Goal: Task Accomplishment & Management: Complete application form

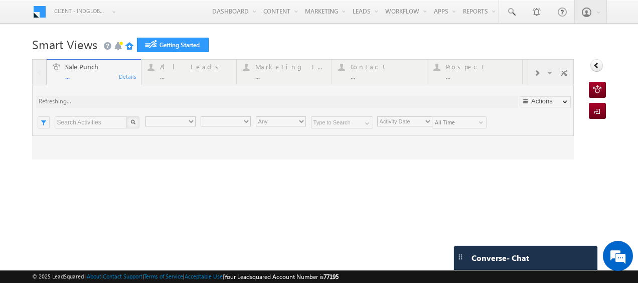
type input "Any Owner"
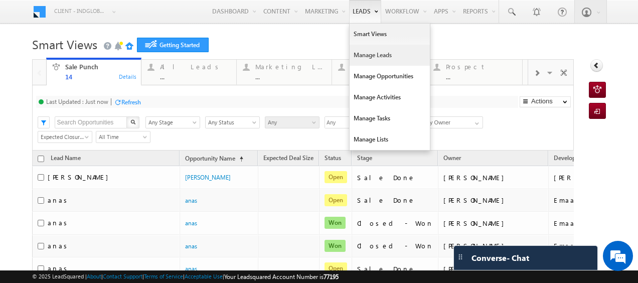
click at [364, 52] on link "Manage Leads" at bounding box center [390, 55] width 80 height 21
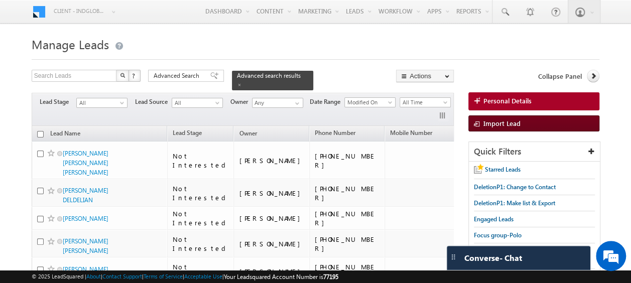
click at [491, 120] on span "Import Lead" at bounding box center [501, 123] width 37 height 9
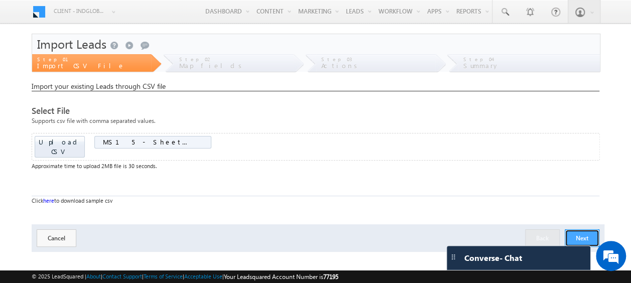
click at [584, 230] on button "Next" at bounding box center [582, 238] width 35 height 18
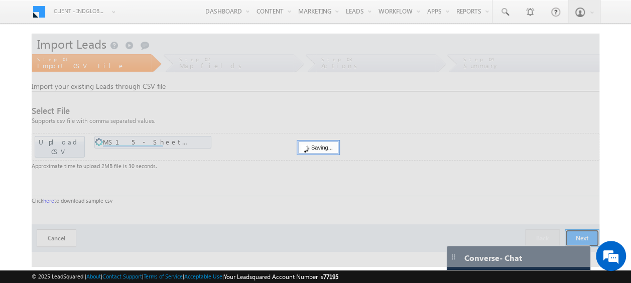
scroll to position [27, 0]
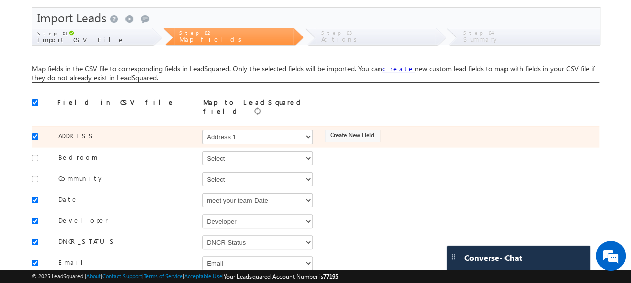
click at [36, 133] on input "checkbox" at bounding box center [35, 136] width 7 height 7
checkbox input "false"
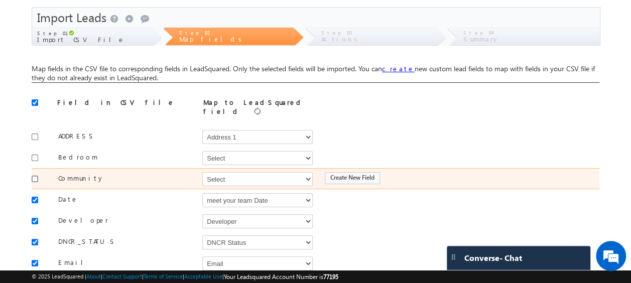
click at [33, 176] on input "checkbox" at bounding box center [35, 179] width 7 height 7
checkbox input "true"
click at [230, 174] on select "Select Select Address 1 Address 2 Budget Building Name Buyer Persona Called Cam…" at bounding box center [257, 179] width 110 height 14
select select "mx_Master_Project"
click at [202, 172] on select "Select Select Address 1 Address 2 Budget Building Name Buyer Persona Called Cam…" at bounding box center [257, 179] width 110 height 14
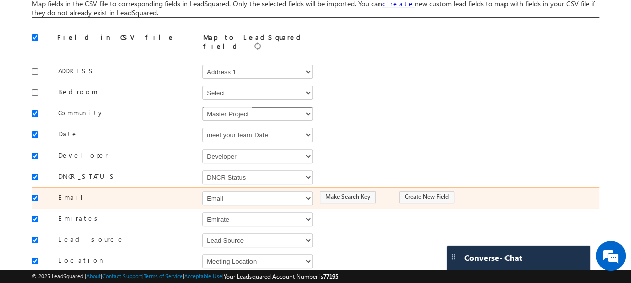
scroll to position [93, 0]
click at [33, 194] on input "checkbox" at bounding box center [35, 197] width 7 height 7
checkbox input "false"
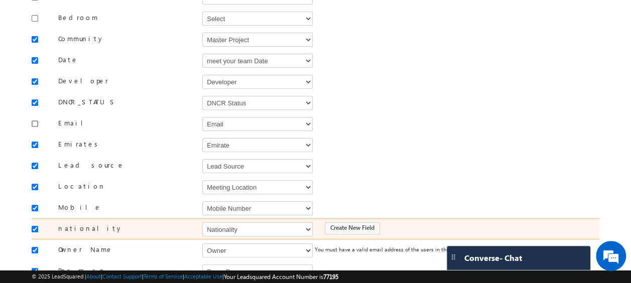
scroll to position [167, 0]
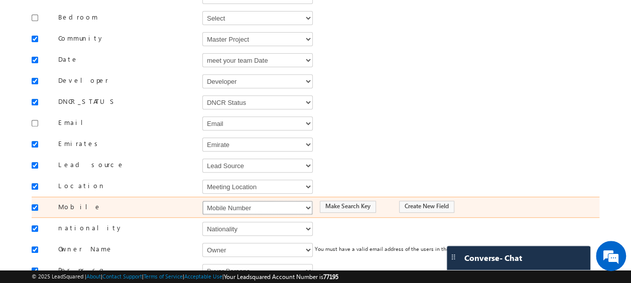
click at [212, 202] on select "Select Select Address 1 Address 2 Budget Building Name Buyer Persona Called Cam…" at bounding box center [257, 208] width 110 height 14
select select "Phone"
click at [202, 201] on select "Select Select Address 1 Address 2 Budget Building Name Buyer Persona Called Cam…" at bounding box center [257, 208] width 110 height 14
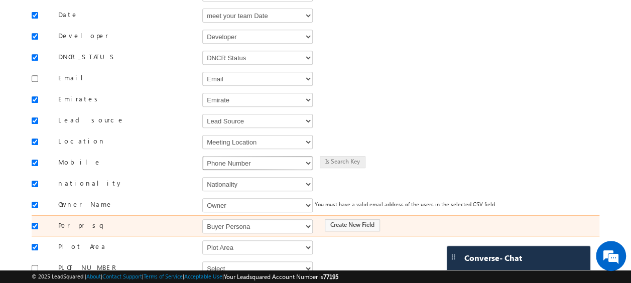
scroll to position [217, 0]
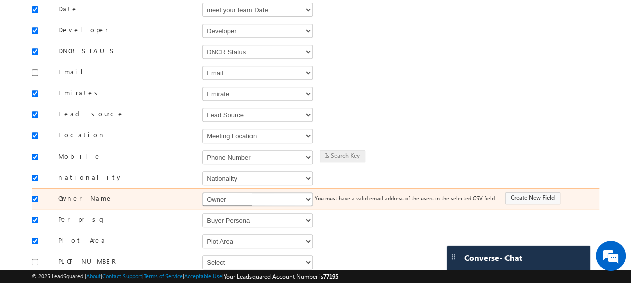
click at [226, 195] on select "Select Select Address 1 Address 2 Budget Building Name Buyer Persona Called Cam…" at bounding box center [257, 199] width 110 height 14
select select "FirstName"
click at [202, 192] on select "Select Select Address 1 Address 2 Budget Building Name Buyer Persona Called Cam…" at bounding box center [257, 199] width 110 height 14
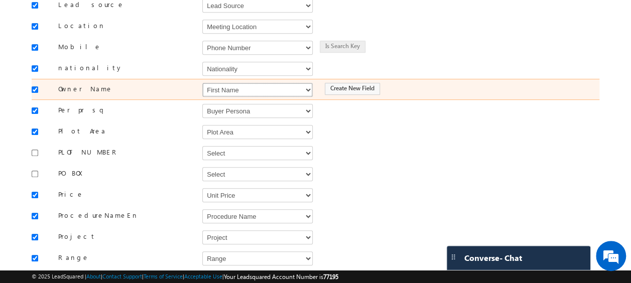
scroll to position [327, 0]
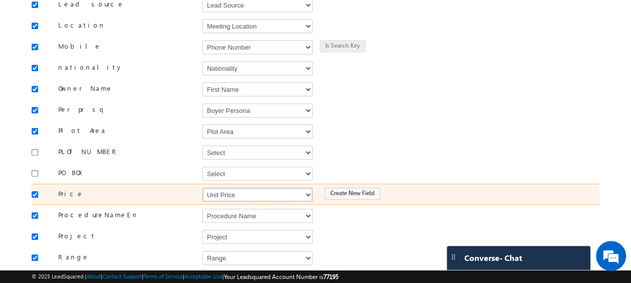
click at [229, 188] on select "Select Select Address 1 Address 2 Budget Building Name Buyer Persona Called Cam…" at bounding box center [257, 195] width 110 height 14
select select "mx_Unit_Number"
click at [202, 188] on select "Select Select Address 1 Address 2 Budget Building Name Buyer Persona Called Cam…" at bounding box center [257, 195] width 110 height 14
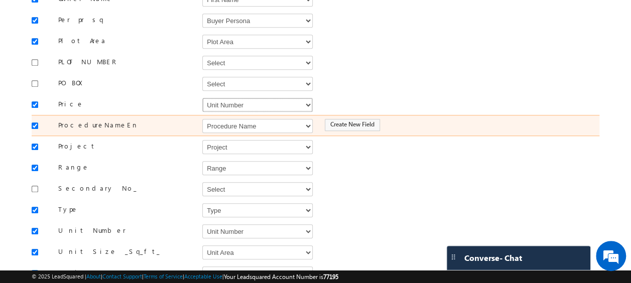
scroll to position [422, 0]
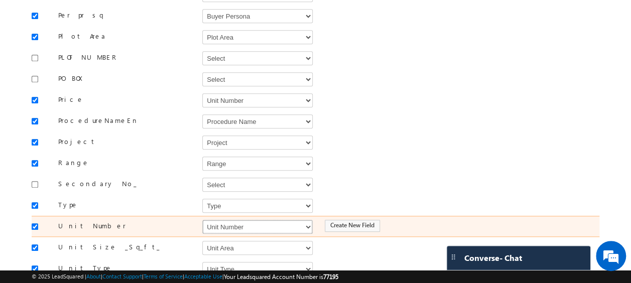
click at [219, 220] on select "Select Select Address 1 Address 2 Budget Building Name Buyer Persona Called Cam…" at bounding box center [257, 227] width 110 height 14
select select "mx_Unit_No"
click at [202, 220] on select "Select Select Address 1 Address 2 Budget Building Name Buyer Persona Called Cam…" at bounding box center [257, 227] width 110 height 14
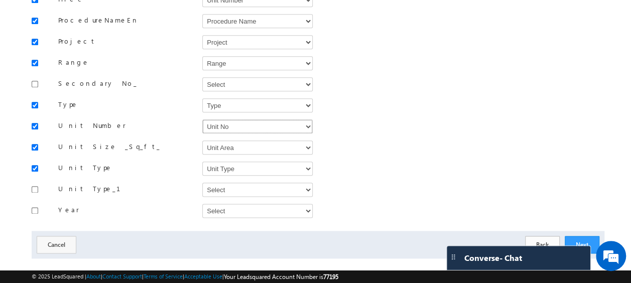
scroll to position [523, 0]
click at [582, 235] on button "Next" at bounding box center [582, 244] width 35 height 18
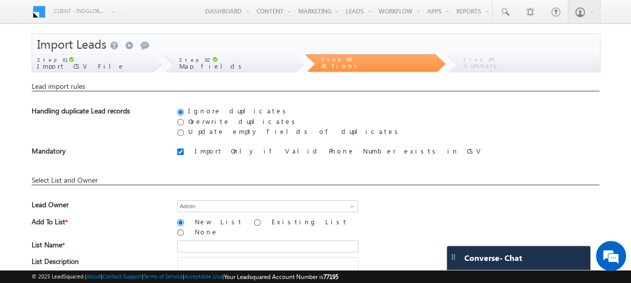
scroll to position [100, 0]
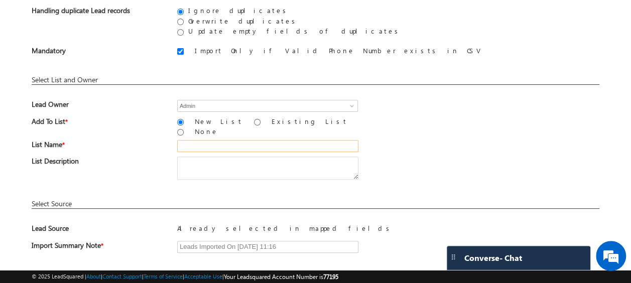
click at [213, 140] on input "text" at bounding box center [267, 146] width 181 height 12
type input "16_09_Buyer"
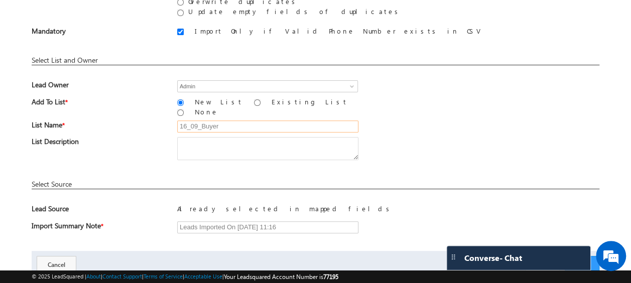
scroll to position [148, 0]
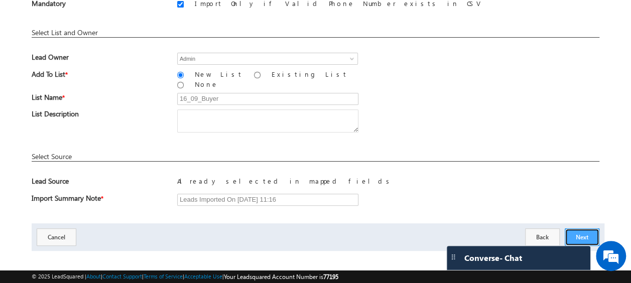
click at [579, 228] on button "Next" at bounding box center [582, 237] width 35 height 18
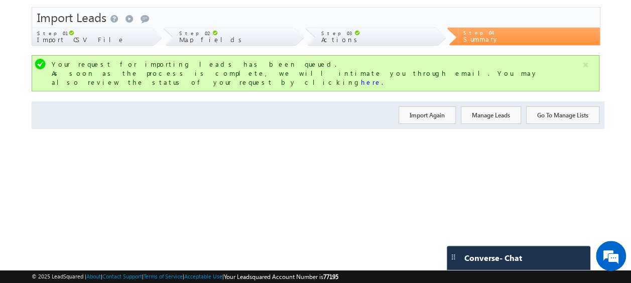
scroll to position [0, 0]
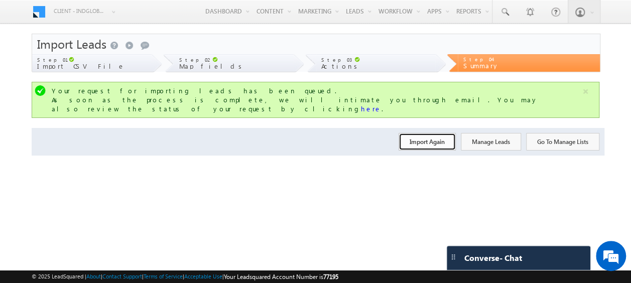
click at [433, 136] on button "Import Again" at bounding box center [426, 142] width 57 height 18
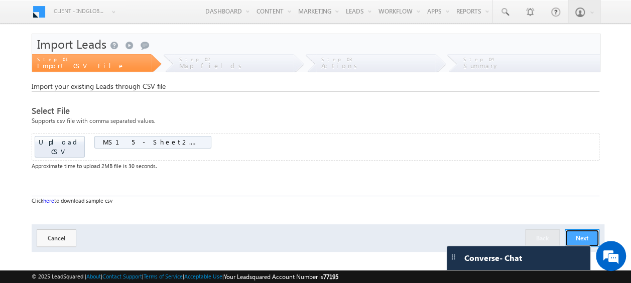
click at [587, 229] on button "Next" at bounding box center [582, 238] width 35 height 18
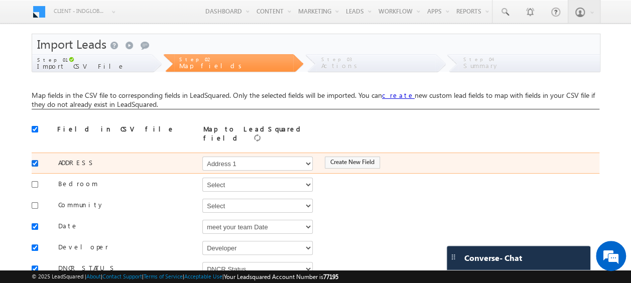
click at [34, 160] on input "checkbox" at bounding box center [35, 163] width 7 height 7
checkbox input "false"
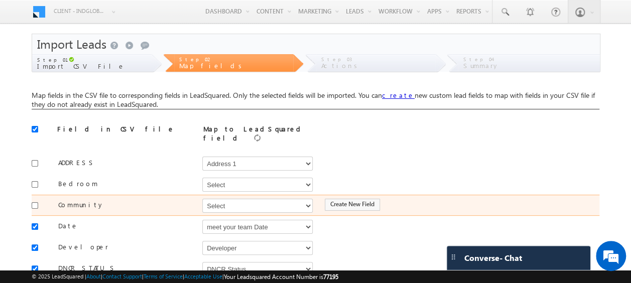
click at [38, 199] on div at bounding box center [38, 205] width 12 height 14
click at [34, 202] on input "checkbox" at bounding box center [35, 205] width 7 height 7
checkbox input "true"
click at [219, 201] on select "Select Select Address 1 Address 2 Budget Building Name Buyer Persona Called Cam…" at bounding box center [257, 206] width 110 height 14
select select "mx_Master_Project"
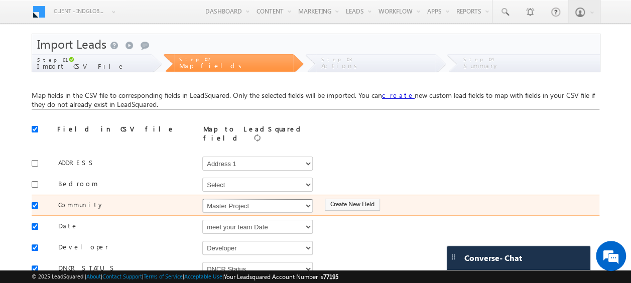
click at [202, 199] on select "Select Select Address 1 Address 2 Budget Building Name Buyer Persona Called Cam…" at bounding box center [257, 206] width 110 height 14
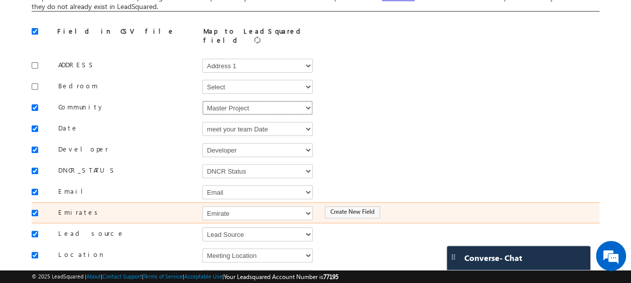
scroll to position [101, 0]
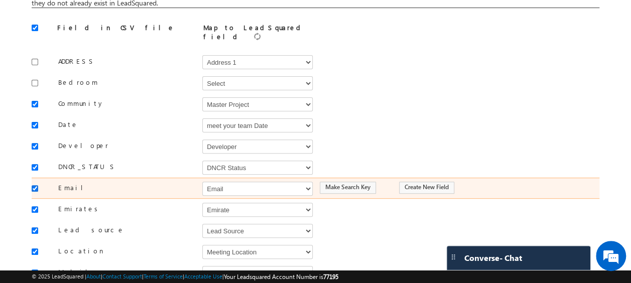
click at [34, 185] on input "checkbox" at bounding box center [35, 188] width 7 height 7
checkbox input "false"
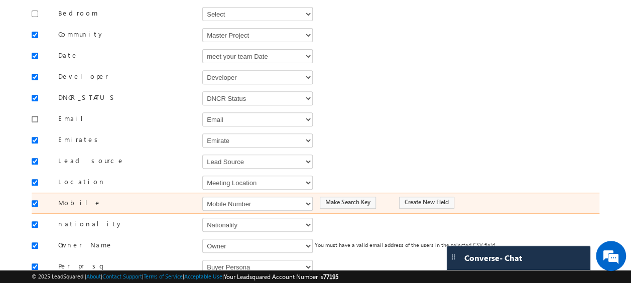
scroll to position [171, 0]
drag, startPoint x: 241, startPoint y: 199, endPoint x: 246, endPoint y: 191, distance: 9.0
click at [241, 199] on select "Select Select Address 1 Address 2 Budget Building Name Buyer Persona Called Cam…" at bounding box center [257, 203] width 110 height 14
select select "Phone"
click at [202, 196] on select "Select Select Address 1 Address 2 Budget Building Name Buyer Persona Called Cam…" at bounding box center [257, 203] width 110 height 14
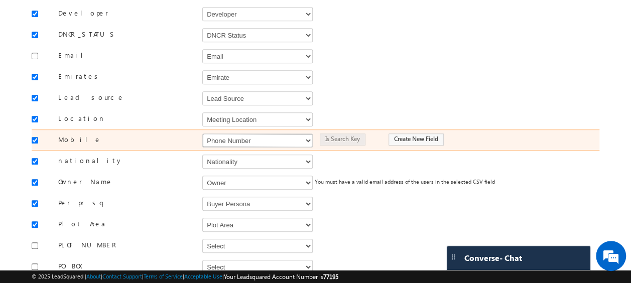
scroll to position [234, 0]
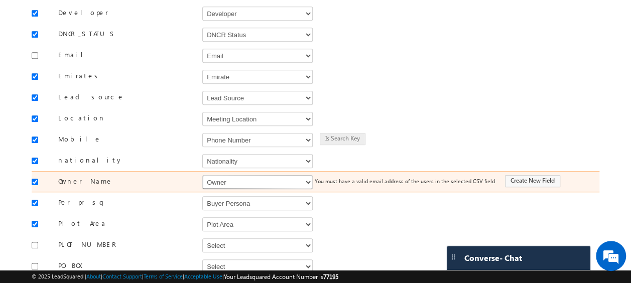
click at [245, 178] on select "Select Select Address 1 Address 2 Budget Building Name Buyer Persona Called Cam…" at bounding box center [257, 182] width 110 height 14
select select "FirstName"
click at [202, 175] on select "Select Select Address 1 Address 2 Budget Building Name Buyer Persona Called Cam…" at bounding box center [257, 182] width 110 height 14
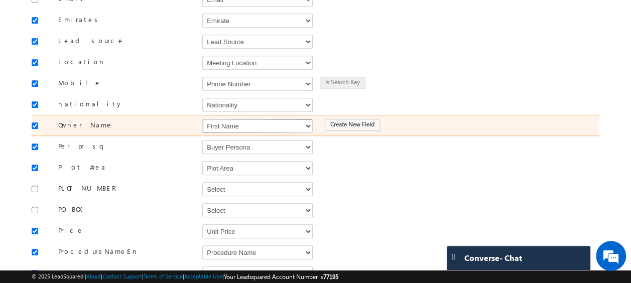
scroll to position [292, 0]
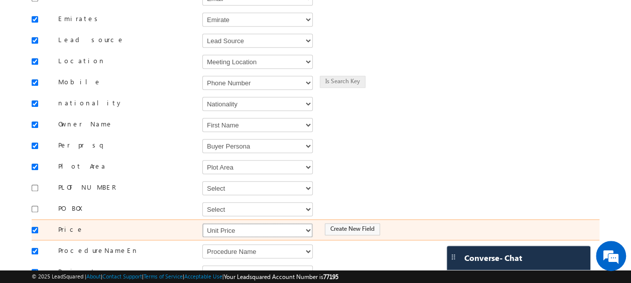
click at [232, 223] on select "Select Select Address 1 Address 2 Budget Building Name Buyer Persona Called Cam…" at bounding box center [257, 230] width 110 height 14
select select "mx_Unit_Number"
click at [202, 223] on select "Select Select Address 1 Address 2 Budget Building Name Buyer Persona Called Cam…" at bounding box center [257, 230] width 110 height 14
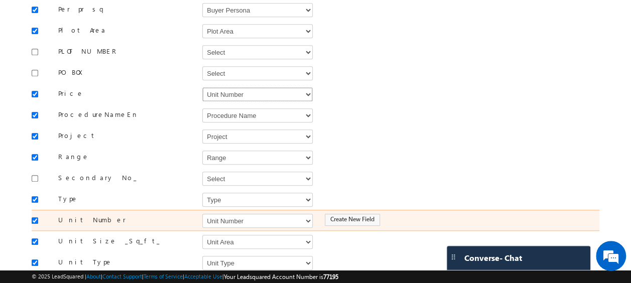
scroll to position [428, 0]
click at [227, 213] on select "Select Select Address 1 Address 2 Budget Building Name Buyer Persona Called Cam…" at bounding box center [257, 220] width 110 height 14
select select "mx_Unit_No"
click at [202, 213] on select "Select Select Address 1 Address 2 Budget Building Name Buyer Persona Called Cam…" at bounding box center [257, 220] width 110 height 14
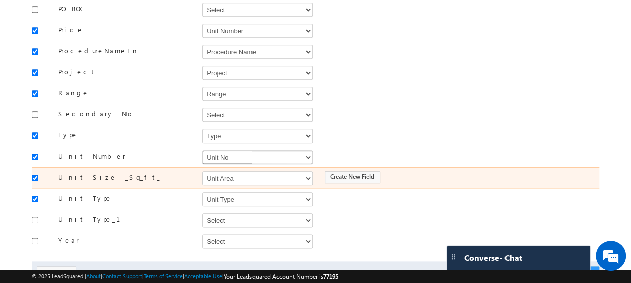
scroll to position [523, 0]
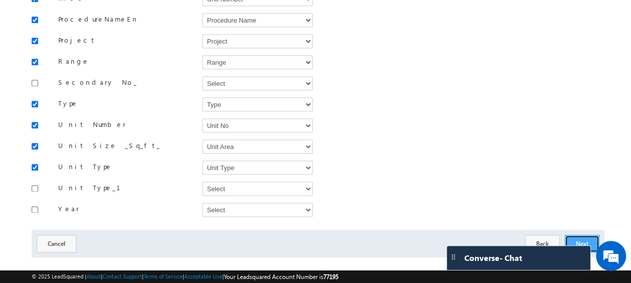
click at [584, 235] on button "Next" at bounding box center [582, 244] width 35 height 18
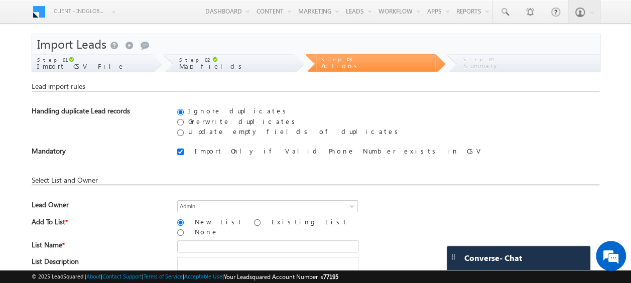
scroll to position [73, 0]
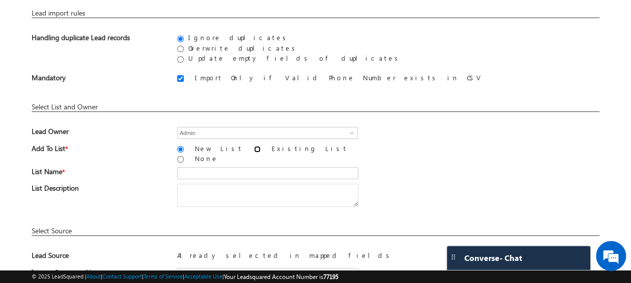
click at [254, 148] on input "Existing List" at bounding box center [257, 149] width 7 height 7
radio input "true"
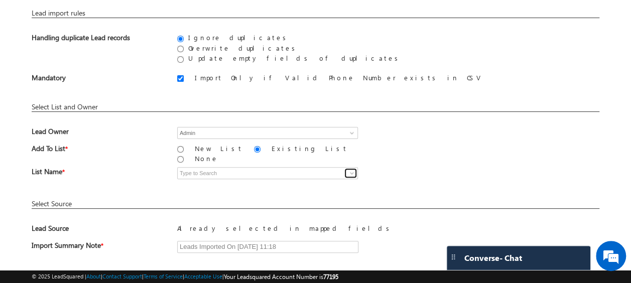
click at [354, 169] on span at bounding box center [352, 173] width 8 height 8
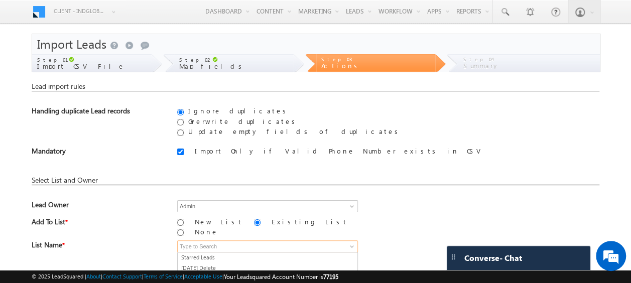
scroll to position [121, 0]
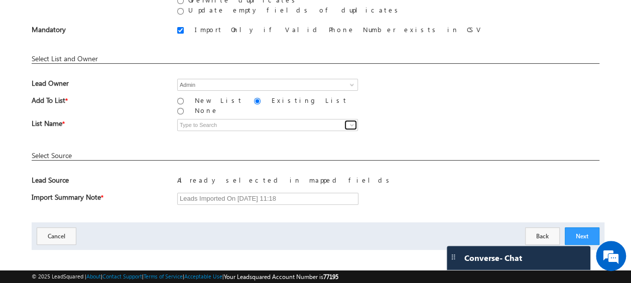
click at [349, 121] on span at bounding box center [352, 125] width 8 height 8
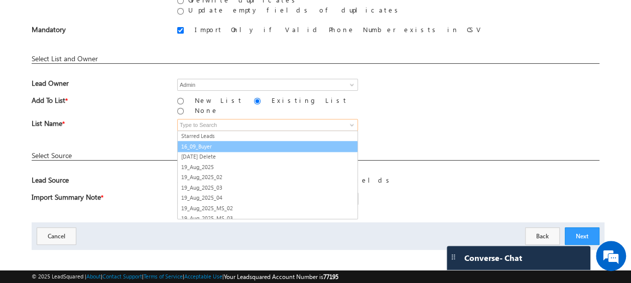
click at [220, 142] on link "16_09_Buyer" at bounding box center [267, 147] width 181 height 12
type input "16_09_Buyer"
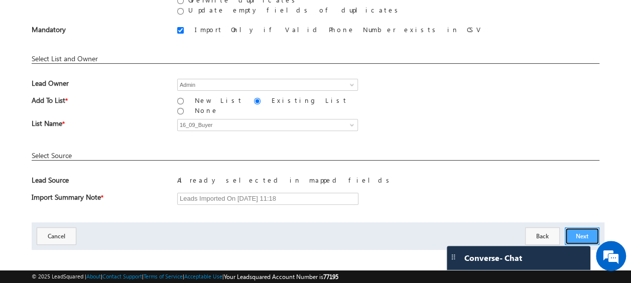
click at [580, 227] on button "Next" at bounding box center [582, 236] width 35 height 18
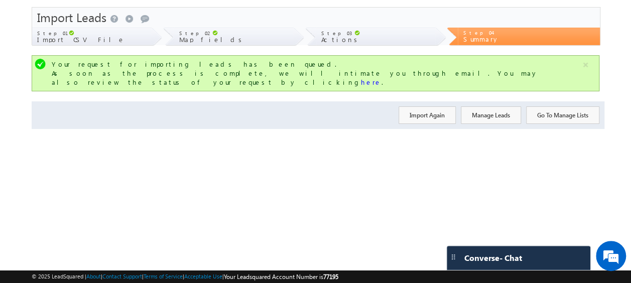
scroll to position [0, 0]
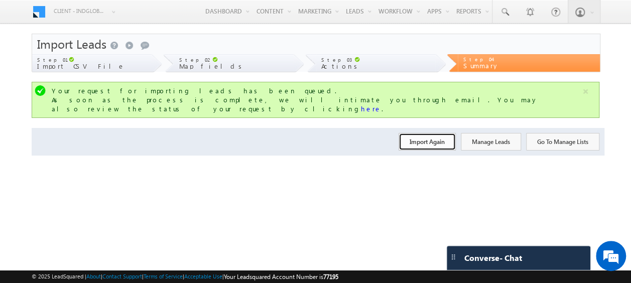
click at [425, 136] on button "Import Again" at bounding box center [426, 142] width 57 height 18
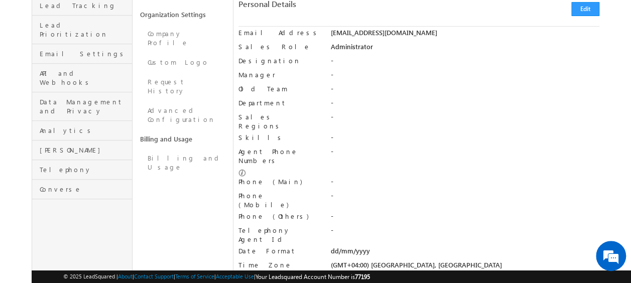
scroll to position [50, 0]
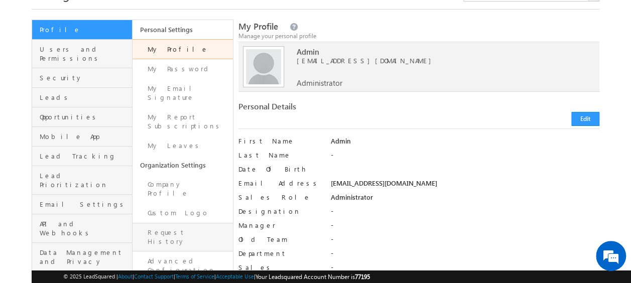
click at [160, 223] on link "Request History" at bounding box center [182, 237] width 100 height 29
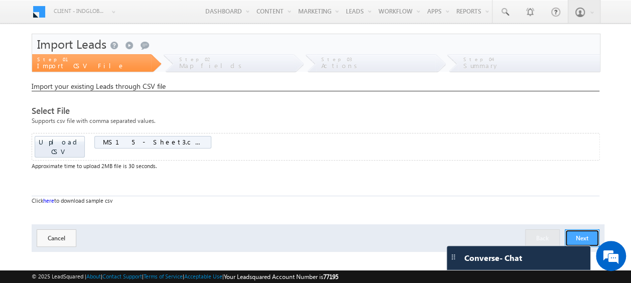
click at [593, 229] on button "Next" at bounding box center [582, 238] width 35 height 18
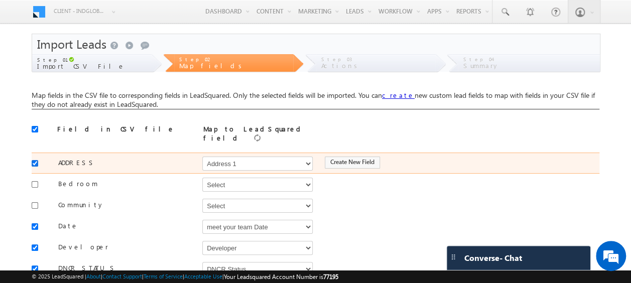
click at [32, 160] on input "checkbox" at bounding box center [35, 163] width 7 height 7
checkbox input "false"
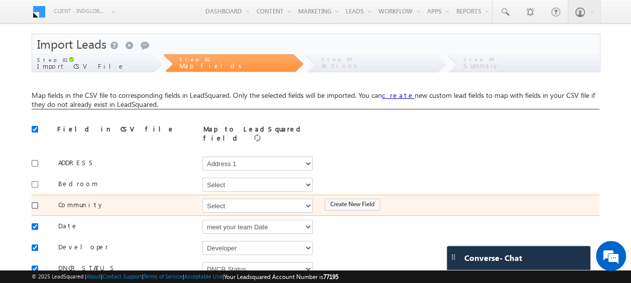
click at [35, 202] on input "checkbox" at bounding box center [35, 205] width 7 height 7
checkbox input "true"
click at [215, 203] on select "Select Select Address 1 Address 2 Budget Building Name Buyer Persona Called Cam…" at bounding box center [257, 206] width 110 height 14
select select "mx_Master_Project"
click at [202, 199] on select "Select Select Address 1 Address 2 Budget Building Name Buyer Persona Called Cam…" at bounding box center [257, 206] width 110 height 14
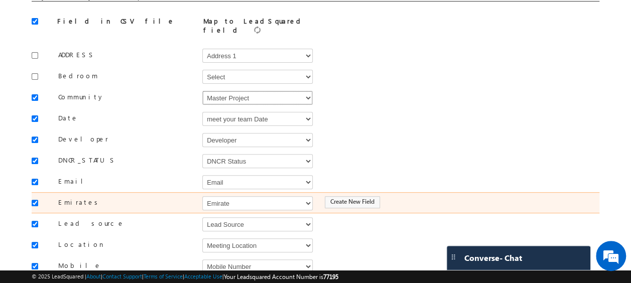
scroll to position [108, 0]
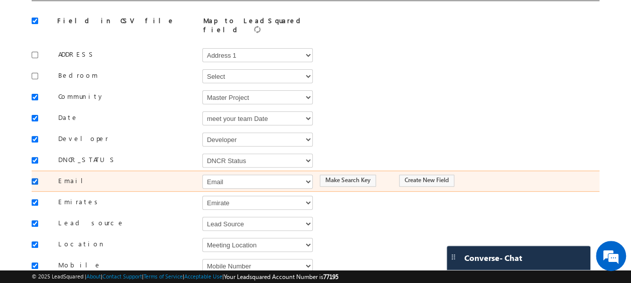
click at [36, 178] on input "checkbox" at bounding box center [35, 181] width 7 height 7
checkbox input "false"
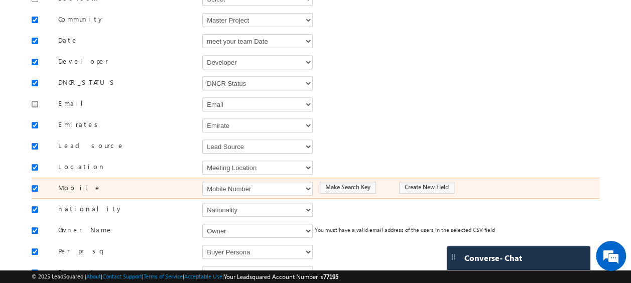
scroll to position [186, 0]
click at [238, 183] on select "Select Select Address 1 Address 2 Budget Building Name Buyer Persona Called Cam…" at bounding box center [257, 188] width 110 height 14
select select "Phone"
click at [202, 181] on select "Select Select Address 1 Address 2 Budget Building Name Buyer Persona Called Cam…" at bounding box center [257, 188] width 110 height 14
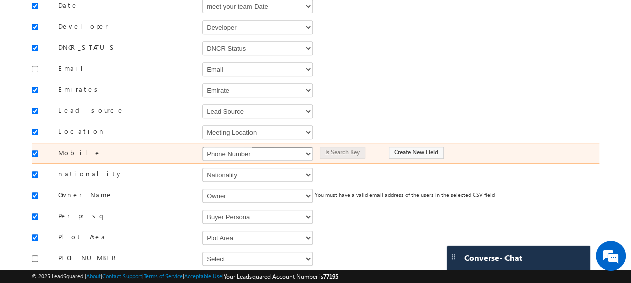
scroll to position [229, 0]
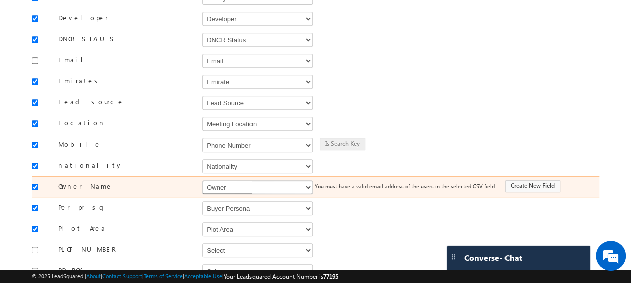
click at [246, 182] on select "Select Select Address 1 Address 2 Budget Building Name Buyer Persona Called Cam…" at bounding box center [257, 187] width 110 height 14
select select "FirstName"
click at [202, 180] on select "Select Select Address 1 Address 2 Budget Building Name Buyer Persona Called Cam…" at bounding box center [257, 187] width 110 height 14
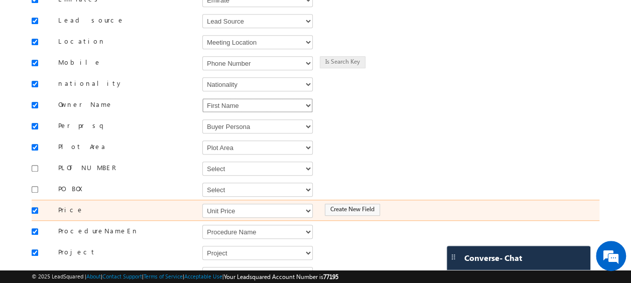
scroll to position [315, 0]
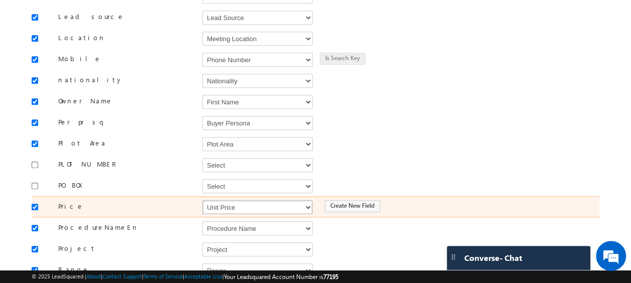
click at [237, 200] on select "Select Select Address 1 Address 2 Budget Building Name Buyer Persona Called Cam…" at bounding box center [257, 207] width 110 height 14
select select "mx_Unit_Number"
click at [202, 200] on select "Select Select Address 1 Address 2 Budget Building Name Buyer Persona Called Cam…" at bounding box center [257, 207] width 110 height 14
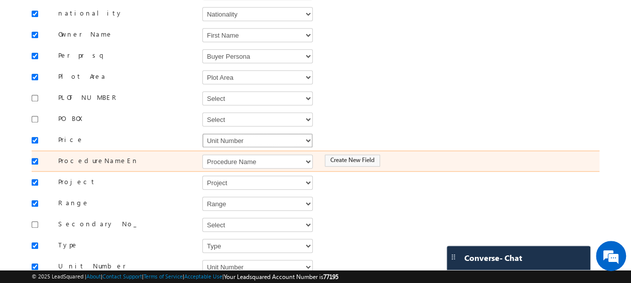
scroll to position [408, 0]
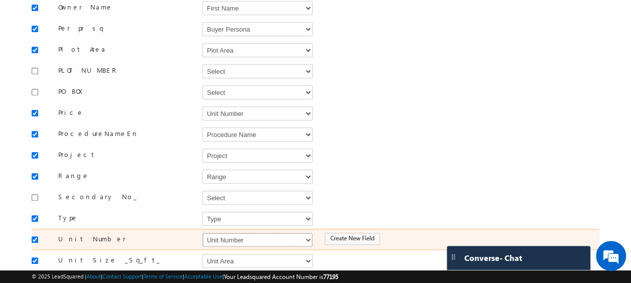
click at [240, 233] on select "Select Select Address 1 Address 2 Budget Building Name Buyer Persona Called Cam…" at bounding box center [257, 240] width 110 height 14
select select "mx_Unit_No"
click at [202, 233] on select "Select Select Address 1 Address 2 Budget Building Name Buyer Persona Called Cam…" at bounding box center [257, 240] width 110 height 14
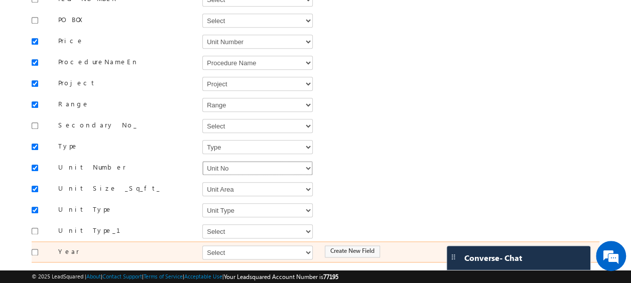
scroll to position [523, 0]
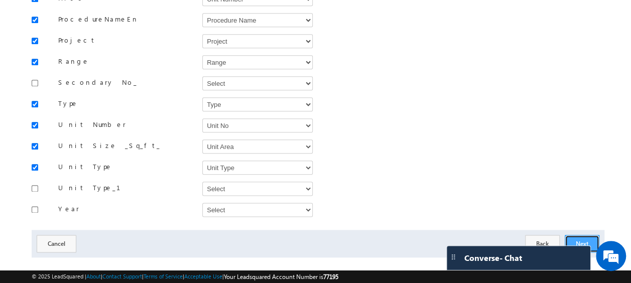
click at [577, 235] on button "Next" at bounding box center [582, 244] width 35 height 18
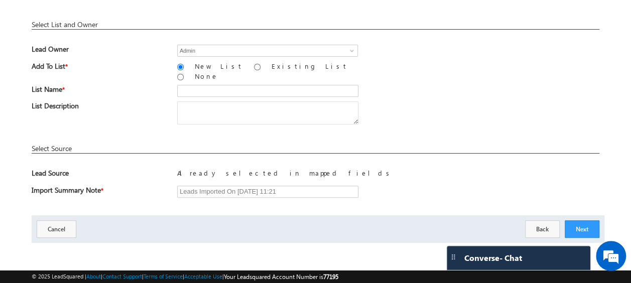
scroll to position [148, 0]
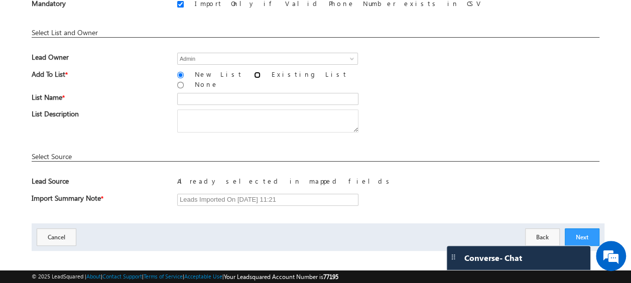
click at [254, 74] on input "Existing List" at bounding box center [257, 75] width 7 height 7
radio input "true"
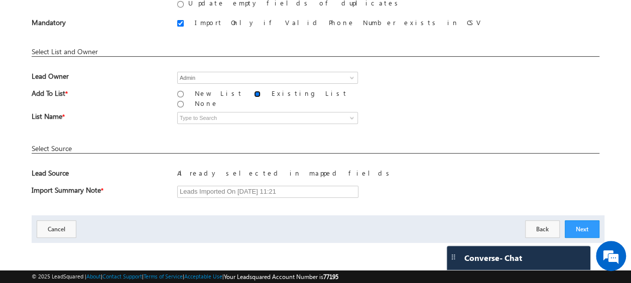
scroll to position [121, 0]
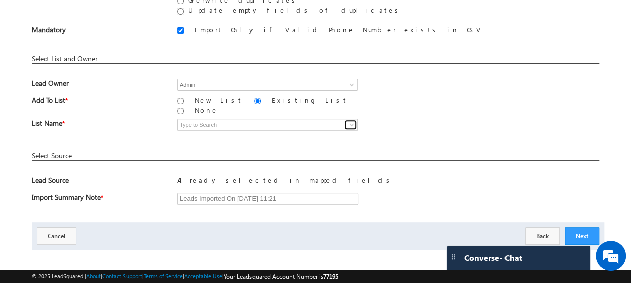
click at [352, 121] on span at bounding box center [352, 125] width 8 height 8
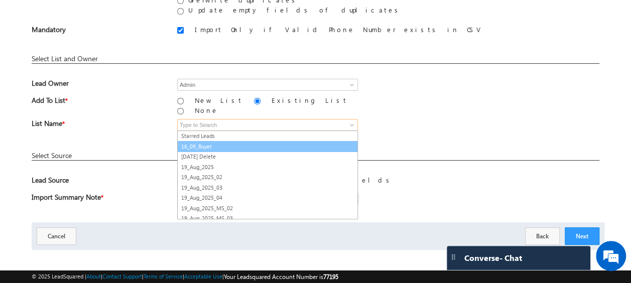
click at [216, 141] on link "16_09_Buyer" at bounding box center [267, 147] width 181 height 12
type input "16_09_Buyer"
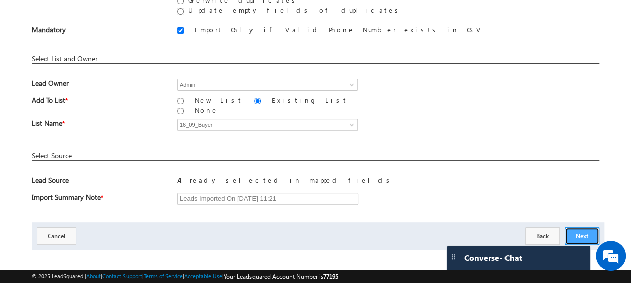
click at [586, 228] on button "Next" at bounding box center [582, 236] width 35 height 18
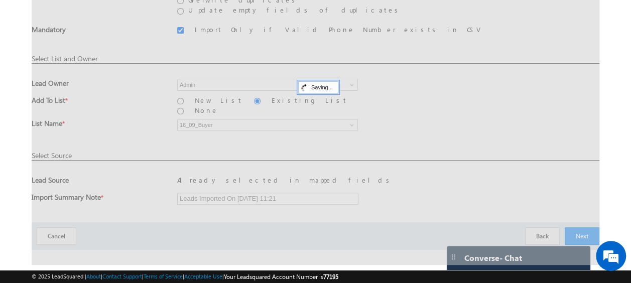
scroll to position [27, 0]
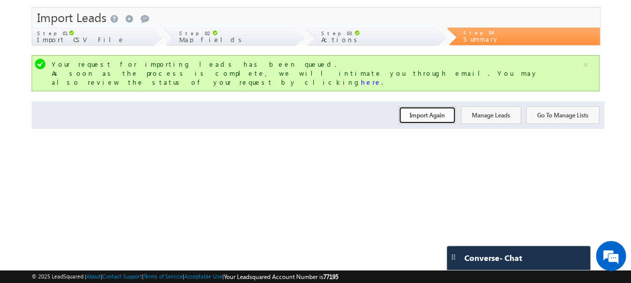
click at [428, 106] on button "Import Again" at bounding box center [426, 115] width 57 height 18
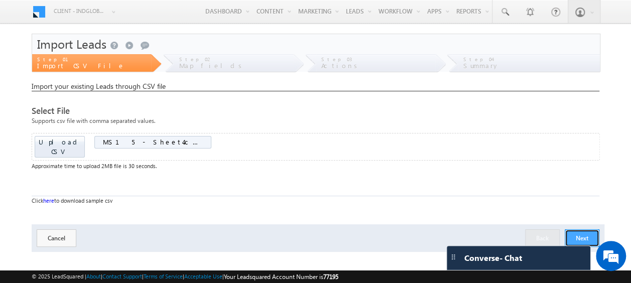
click at [584, 229] on button "Next" at bounding box center [582, 238] width 35 height 18
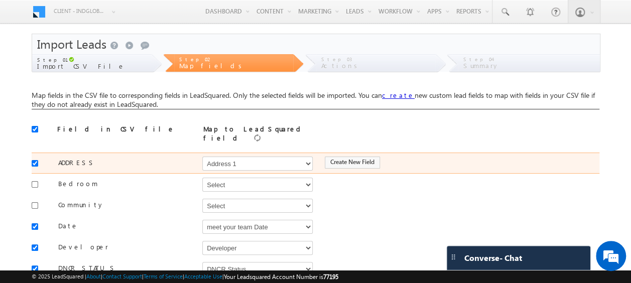
click at [39, 159] on div at bounding box center [38, 163] width 12 height 14
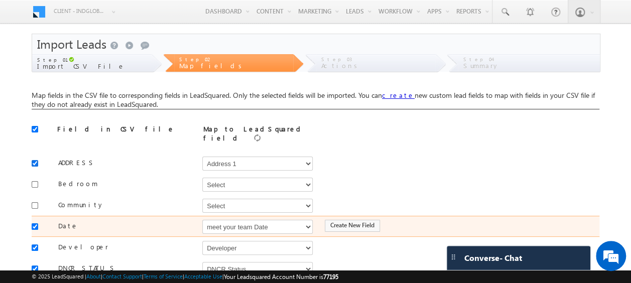
drag, startPoint x: 33, startPoint y: 158, endPoint x: 33, endPoint y: 210, distance: 52.7
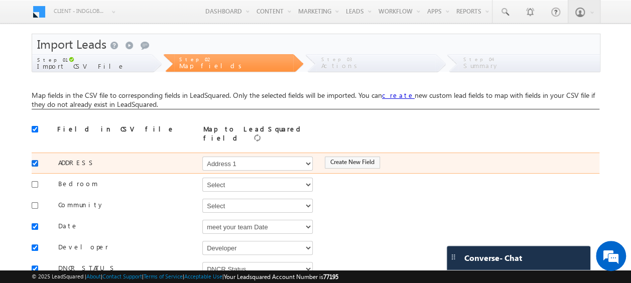
click at [33, 160] on input "checkbox" at bounding box center [35, 163] width 7 height 7
checkbox input "false"
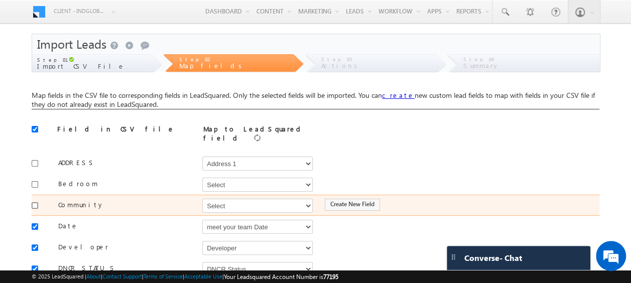
click at [36, 202] on input "checkbox" at bounding box center [35, 205] width 7 height 7
checkbox input "true"
click at [231, 202] on select "Select Select Address 1 Address 2 Budget Building Name Buyer Persona Called Cam…" at bounding box center [257, 206] width 110 height 14
select select "mx_Master_Project"
click at [202, 199] on select "Select Select Address 1 Address 2 Budget Building Name Buyer Persona Called Cam…" at bounding box center [257, 206] width 110 height 14
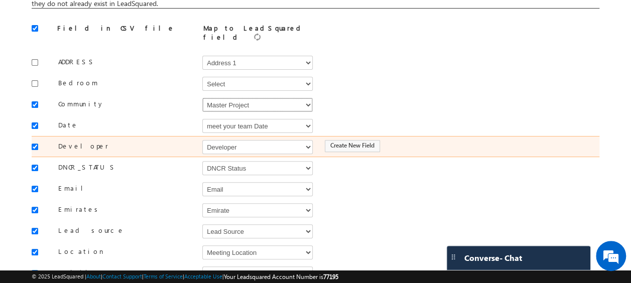
scroll to position [103, 0]
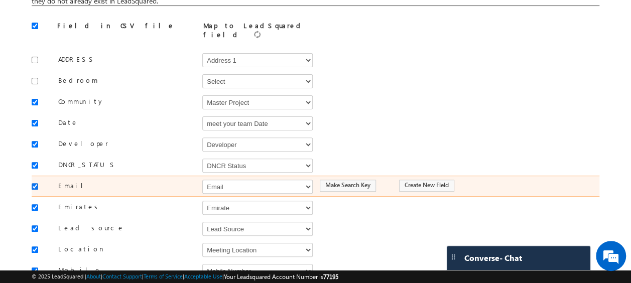
click at [32, 183] on input "checkbox" at bounding box center [35, 186] width 7 height 7
checkbox input "false"
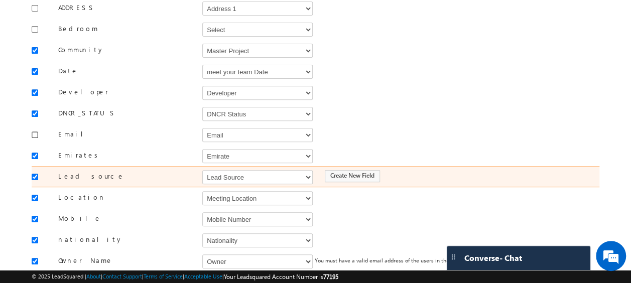
scroll to position [156, 0]
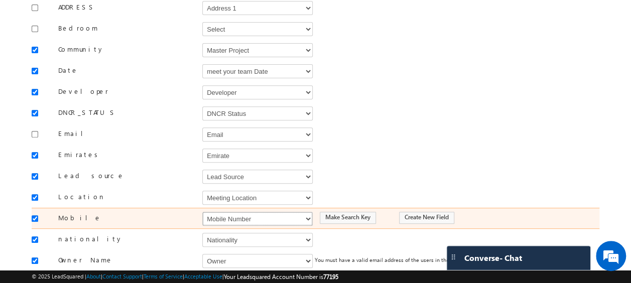
click at [219, 212] on select "Select Select Address 1 Address 2 Budget Building Name Buyer Persona Called Cam…" at bounding box center [257, 219] width 110 height 14
select select "Phone"
click at [202, 212] on select "Select Select Address 1 Address 2 Budget Building Name Buyer Persona Called Cam…" at bounding box center [257, 219] width 110 height 14
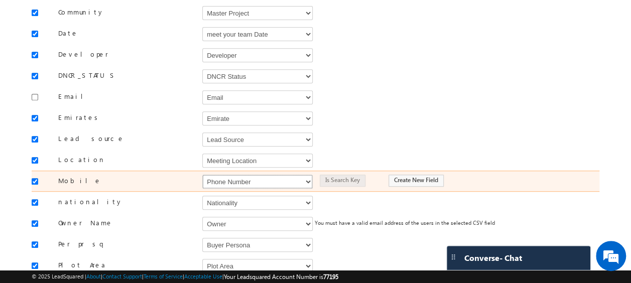
scroll to position [193, 0]
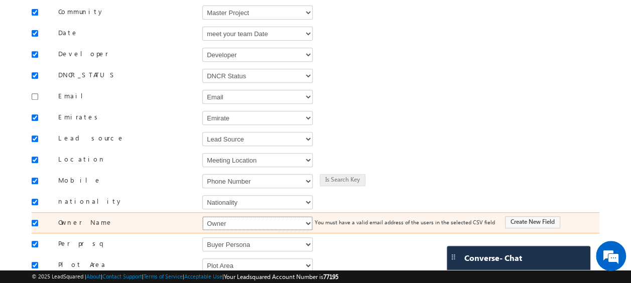
click at [220, 216] on select "Select Select Address 1 Address 2 Budget Building Name Buyer Persona Called Cam…" at bounding box center [257, 223] width 110 height 14
select select "FirstName"
click at [202, 216] on select "Select Select Address 1 Address 2 Budget Building Name Buyer Persona Called Cam…" at bounding box center [257, 223] width 110 height 14
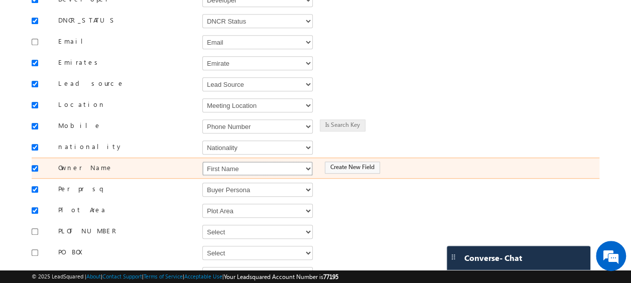
scroll to position [281, 0]
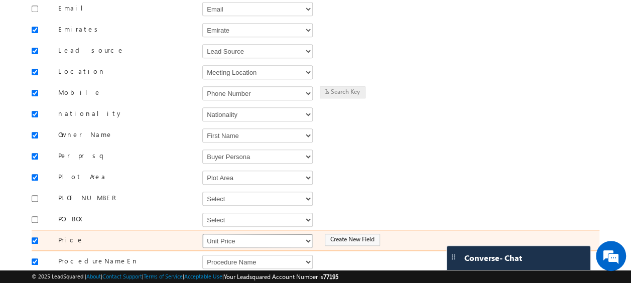
click at [215, 234] on select "Select Select Address 1 Address 2 Budget Building Name Buyer Persona Called Cam…" at bounding box center [257, 241] width 110 height 14
select select "mx_Unit_Number"
click at [202, 234] on select "Select Select Address 1 Address 2 Budget Building Name Buyer Persona Called Cam…" at bounding box center [257, 241] width 110 height 14
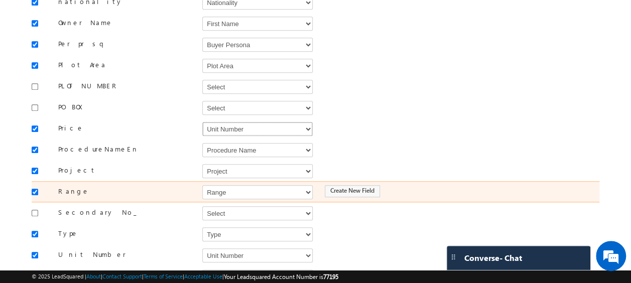
scroll to position [395, 0]
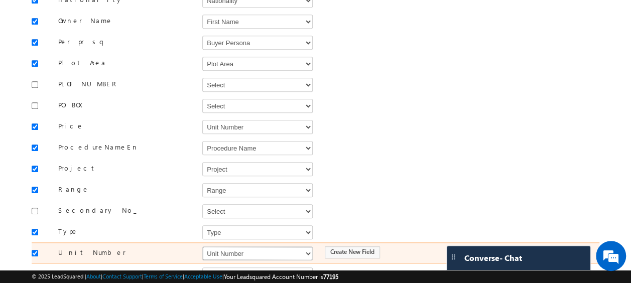
click at [230, 246] on select "Select Select Address 1 Address 2 Budget Building Name Buyer Persona Called Cam…" at bounding box center [257, 253] width 110 height 14
select select "mx_Unit_No"
click at [202, 246] on select "Select Select Address 1 Address 2 Budget Building Name Buyer Persona Called Cam…" at bounding box center [257, 253] width 110 height 14
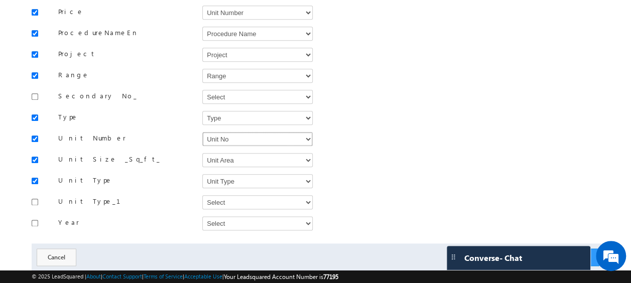
scroll to position [523, 0]
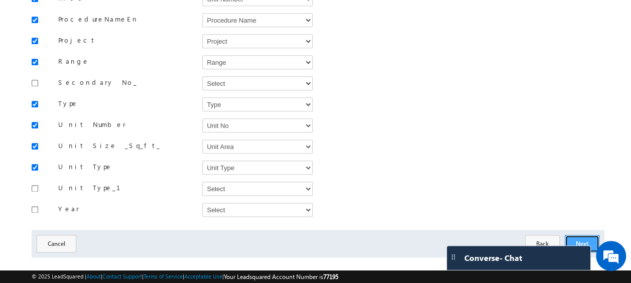
click at [584, 235] on button "Next" at bounding box center [582, 244] width 35 height 18
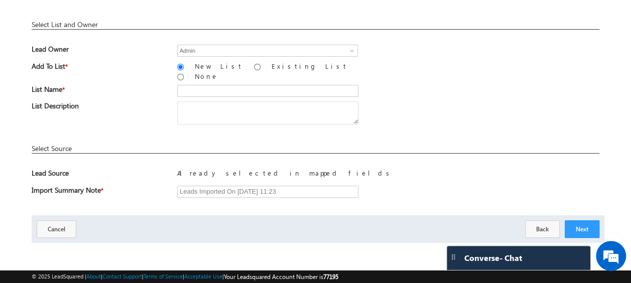
scroll to position [148, 0]
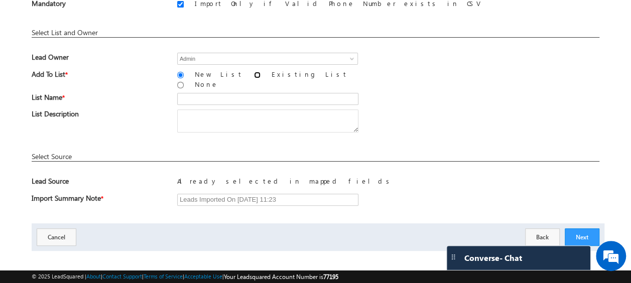
click at [254, 75] on input "Existing List" at bounding box center [257, 75] width 7 height 7
radio input "true"
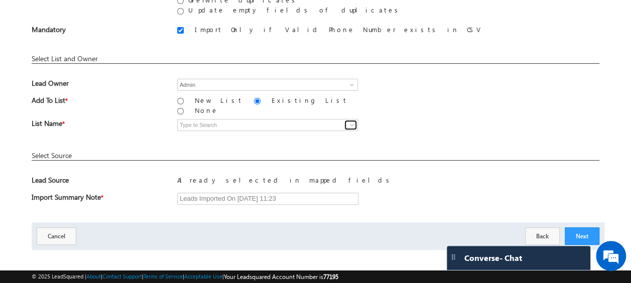
click at [351, 121] on span at bounding box center [352, 125] width 8 height 8
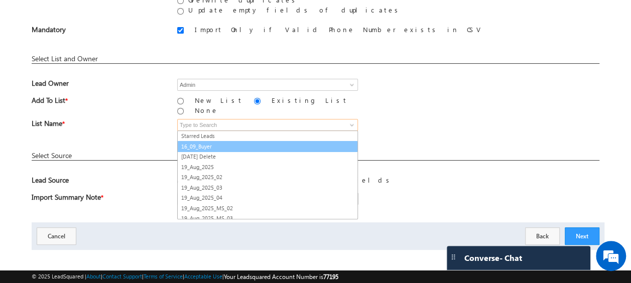
click at [208, 141] on link "16_09_Buyer" at bounding box center [267, 147] width 181 height 12
type input "16_09_Buyer"
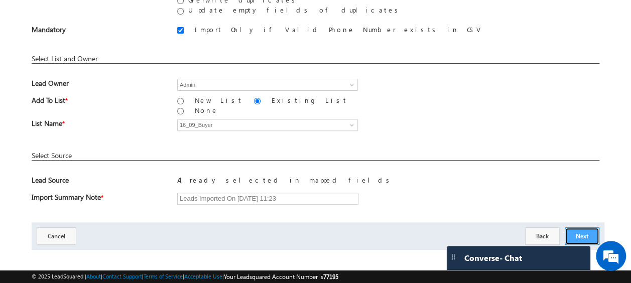
click at [585, 230] on button "Next" at bounding box center [582, 236] width 35 height 18
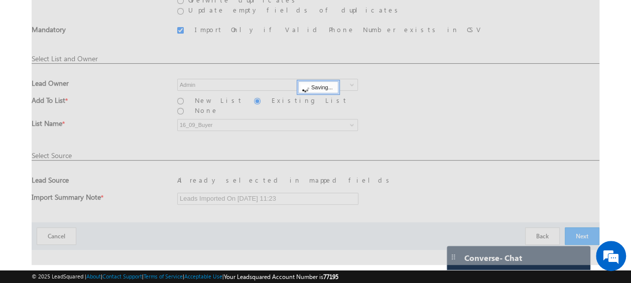
scroll to position [27, 0]
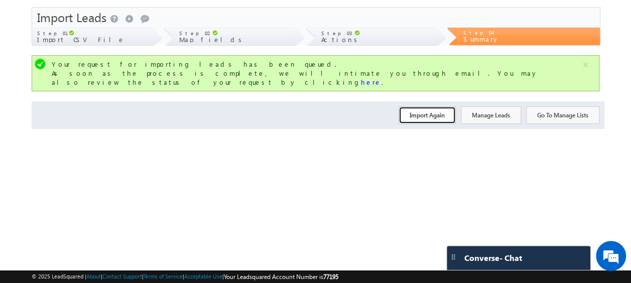
click at [409, 110] on button "Import Again" at bounding box center [426, 115] width 57 height 18
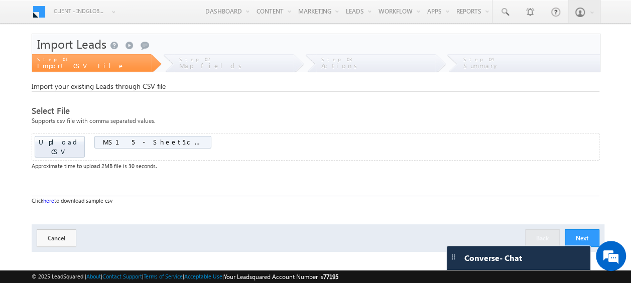
scroll to position [27, 0]
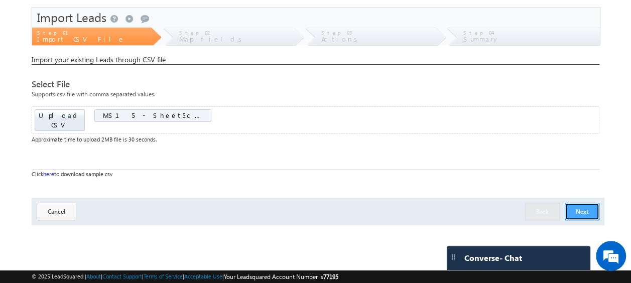
click at [587, 203] on button "Next" at bounding box center [582, 212] width 35 height 18
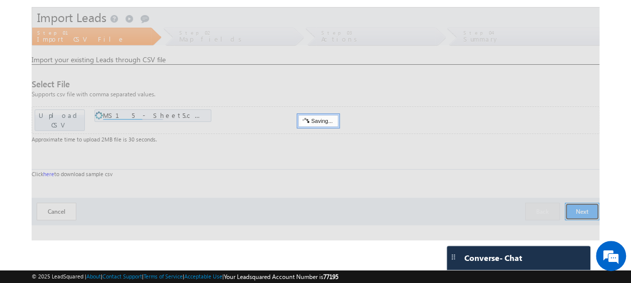
scroll to position [0, 0]
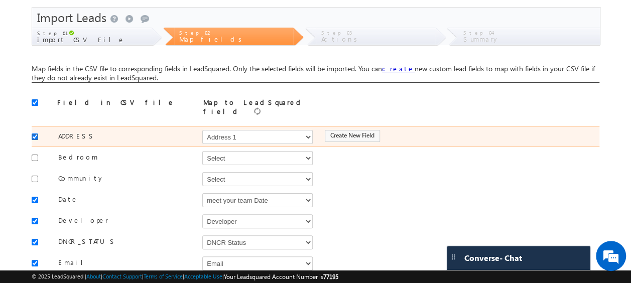
click at [36, 133] on input "checkbox" at bounding box center [35, 136] width 7 height 7
checkbox input "false"
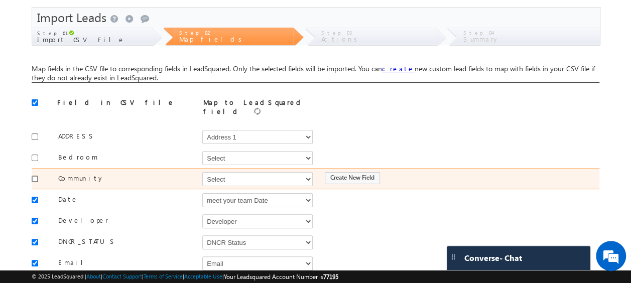
click at [37, 176] on input "checkbox" at bounding box center [35, 179] width 7 height 7
checkbox input "true"
click at [237, 175] on select "Select Select Address 1 Address 2 Budget Building Name Buyer Persona Called Cam…" at bounding box center [257, 179] width 110 height 14
select select "mx_Master_Project"
click at [202, 172] on select "Select Select Address 1 Address 2 Budget Building Name Buyer Persona Called Cam…" at bounding box center [257, 179] width 110 height 14
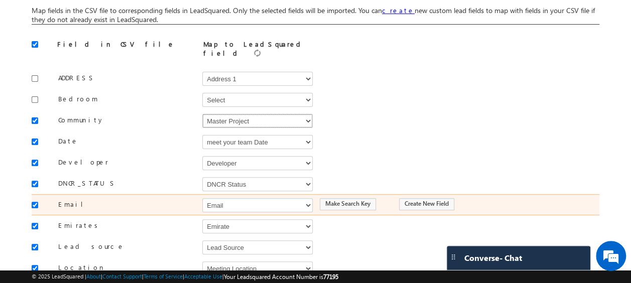
scroll to position [85, 0]
click at [33, 201] on input "checkbox" at bounding box center [35, 204] width 7 height 7
checkbox input "false"
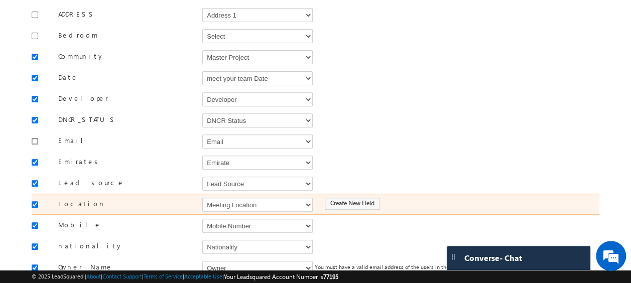
scroll to position [152, 0]
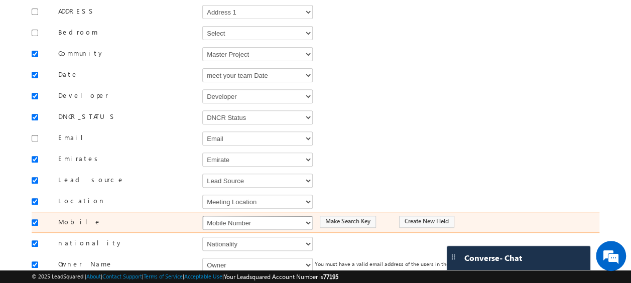
click at [249, 216] on select "Select Select Address 1 Address 2 Budget Building Name Buyer Persona Called Cam…" at bounding box center [257, 223] width 110 height 14
select select "Phone"
click at [202, 216] on select "Select Select Address 1 Address 2 Budget Building Name Buyer Persona Called Cam…" at bounding box center [257, 223] width 110 height 14
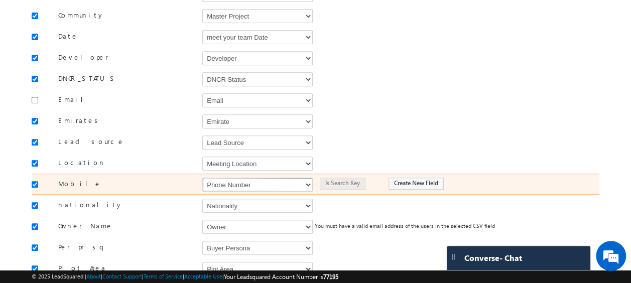
scroll to position [190, 0]
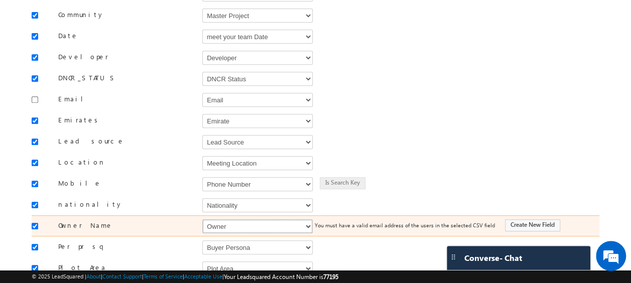
click at [249, 219] on select "Select Select Address 1 Address 2 Budget Building Name Buyer Persona Called Cam…" at bounding box center [257, 226] width 110 height 14
select select "FirstName"
click at [202, 219] on select "Select Select Address 1 Address 2 Budget Building Name Buyer Persona Called Cam…" at bounding box center [257, 226] width 110 height 14
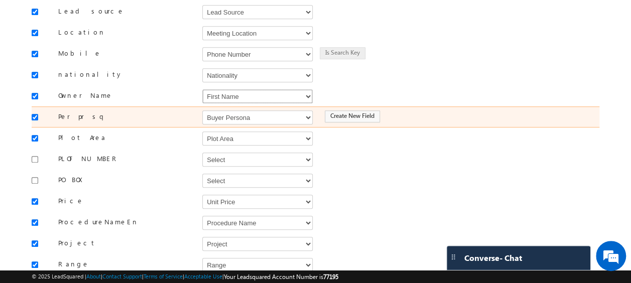
scroll to position [323, 0]
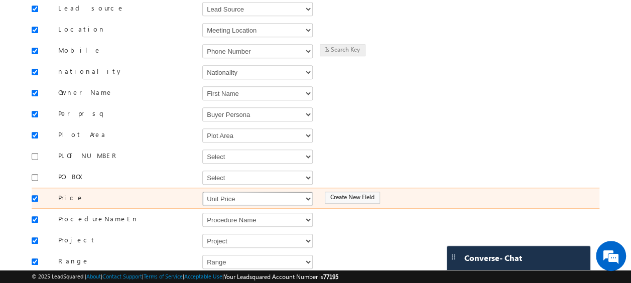
click at [232, 192] on select "Select Select Address 1 Address 2 Budget Building Name Buyer Persona Called Cam…" at bounding box center [257, 199] width 110 height 14
select select "mx_Unit_Number"
click at [202, 192] on select "Select Select Address 1 Address 2 Budget Building Name Buyer Persona Called Cam…" at bounding box center [257, 199] width 110 height 14
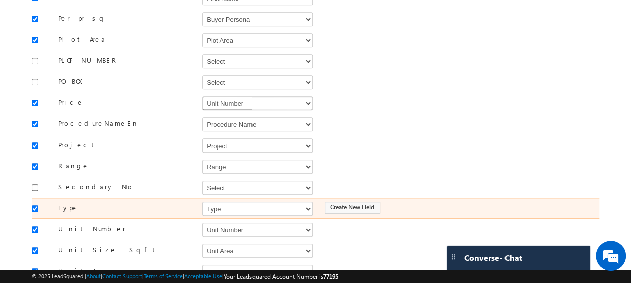
scroll to position [420, 0]
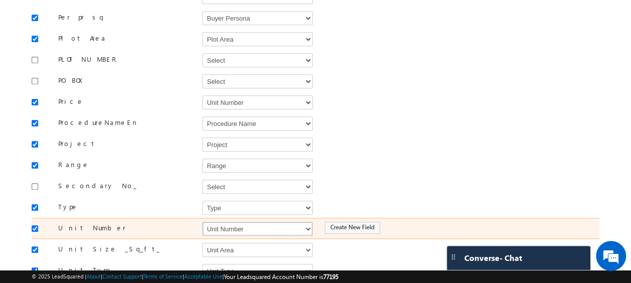
click at [220, 222] on select "Select Select Address 1 Address 2 Budget Building Name Buyer Persona Called Cam…" at bounding box center [257, 229] width 110 height 14
select select "mx_Unit_No"
click at [202, 222] on select "Select Select Address 1 Address 2 Budget Building Name Buyer Persona Called Cam…" at bounding box center [257, 229] width 110 height 14
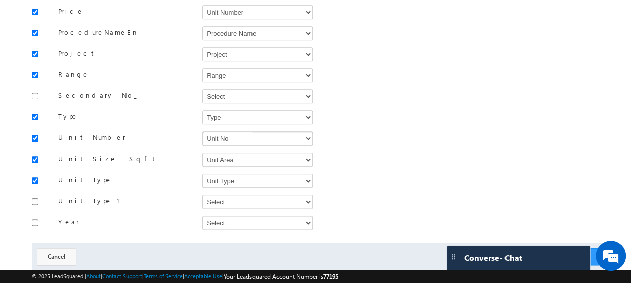
scroll to position [510, 0]
click at [583, 247] on button "Next" at bounding box center [582, 256] width 35 height 18
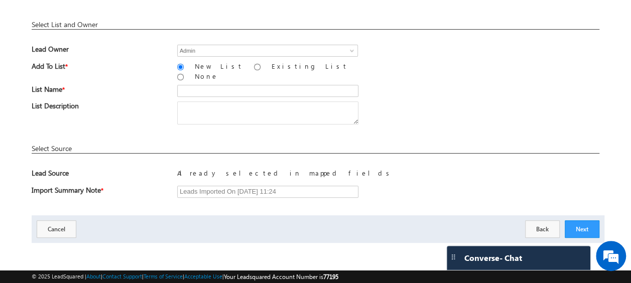
scroll to position [148, 0]
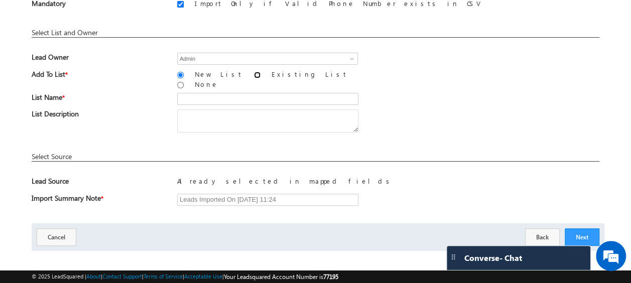
click at [254, 74] on input "Existing List" at bounding box center [257, 75] width 7 height 7
radio input "true"
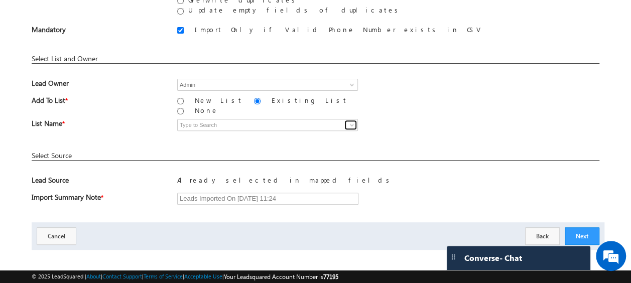
click at [345, 120] on link at bounding box center [350, 125] width 13 height 10
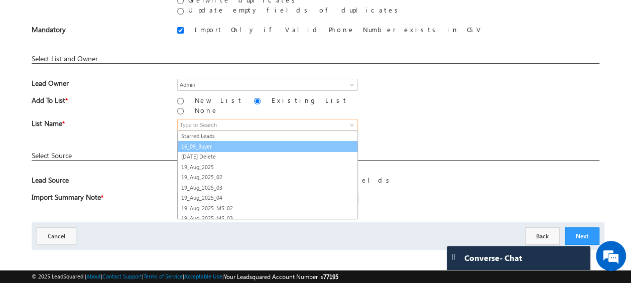
click at [232, 141] on link "16_09_Buyer" at bounding box center [267, 147] width 181 height 12
type input "16_09_Buyer"
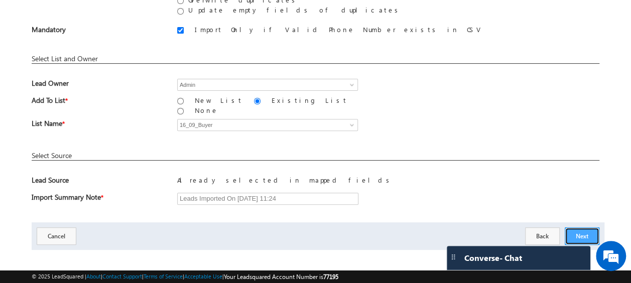
click at [581, 233] on button "Next" at bounding box center [582, 236] width 35 height 18
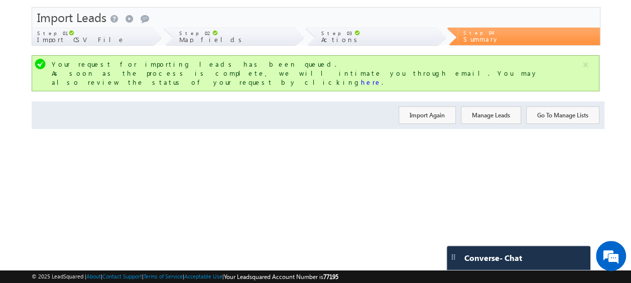
scroll to position [27, 0]
click at [424, 106] on button "Import Again" at bounding box center [426, 115] width 57 height 18
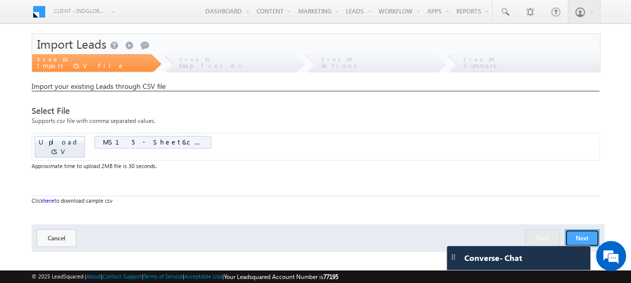
click at [586, 229] on button "Next" at bounding box center [582, 238] width 35 height 18
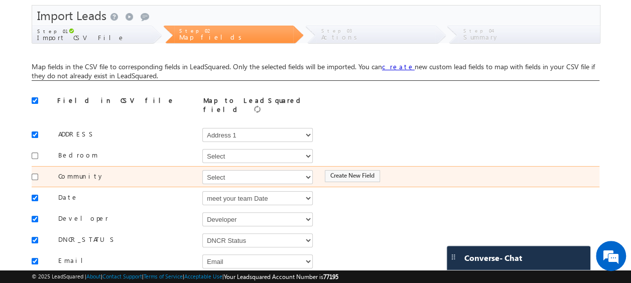
scroll to position [29, 0]
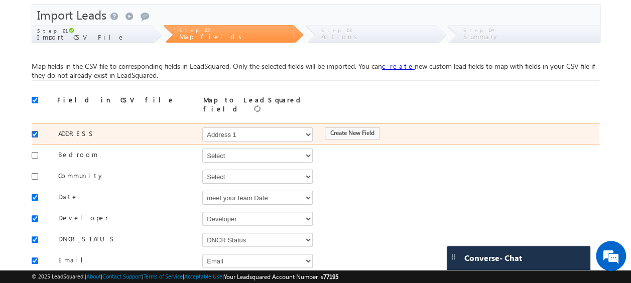
click at [33, 131] on input "checkbox" at bounding box center [35, 134] width 7 height 7
checkbox input "false"
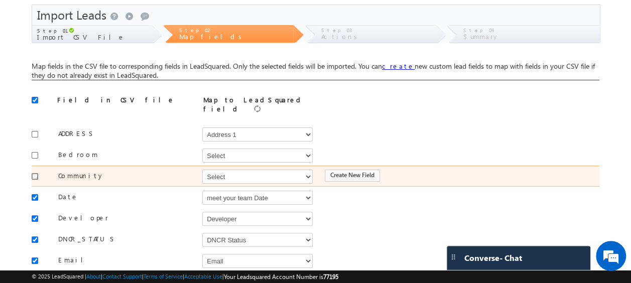
click at [37, 173] on input "checkbox" at bounding box center [35, 176] width 7 height 7
checkbox input "true"
click at [228, 173] on select "Select Select Address 1 Address 2 Budget Building Name Buyer Persona Called Cam…" at bounding box center [257, 177] width 110 height 14
select select "mx_Master_Project"
click at [202, 170] on select "Select Select Address 1 Address 2 Budget Building Name Buyer Persona Called Cam…" at bounding box center [257, 177] width 110 height 14
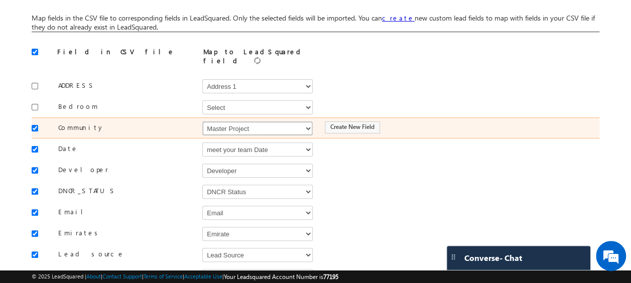
scroll to position [94, 0]
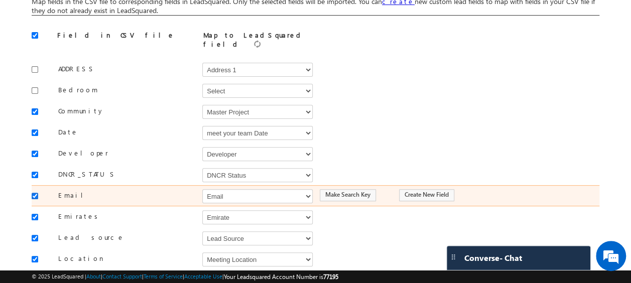
click at [34, 193] on input "checkbox" at bounding box center [35, 196] width 7 height 7
checkbox input "false"
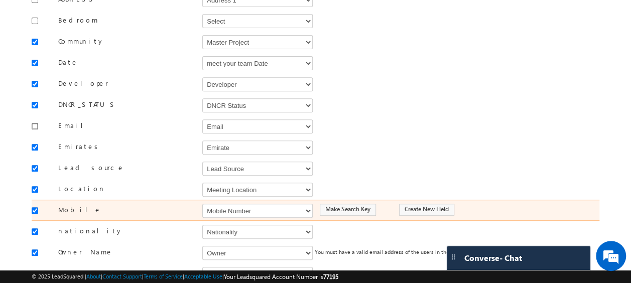
scroll to position [164, 0]
click at [240, 207] on select "Select Select Address 1 Address 2 Budget Building Name Buyer Persona Called Cam…" at bounding box center [257, 210] width 110 height 14
select select "Phone"
click at [202, 203] on select "Select Select Address 1 Address 2 Budget Building Name Buyer Persona Called Cam…" at bounding box center [257, 210] width 110 height 14
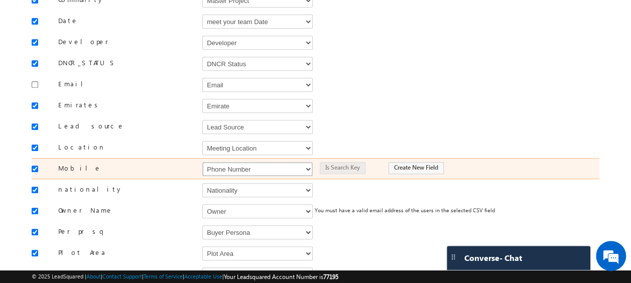
scroll to position [212, 0]
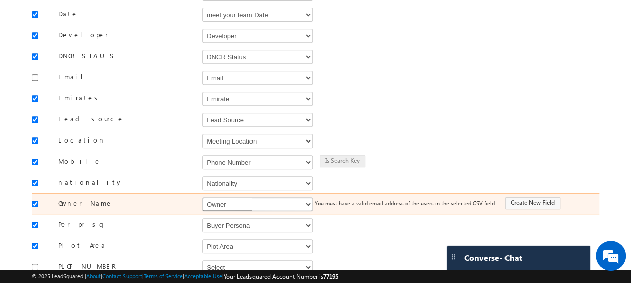
click at [239, 199] on select "Select Select Address 1 Address 2 Budget Building Name Buyer Persona Called Cam…" at bounding box center [257, 204] width 110 height 14
select select "FirstName"
click at [202, 197] on select "Select Select Address 1 Address 2 Budget Building Name Buyer Persona Called Cam…" at bounding box center [257, 204] width 110 height 14
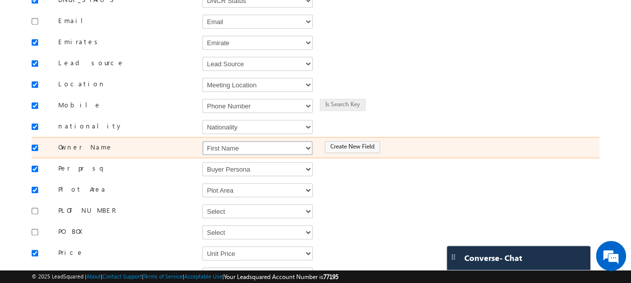
scroll to position [278, 0]
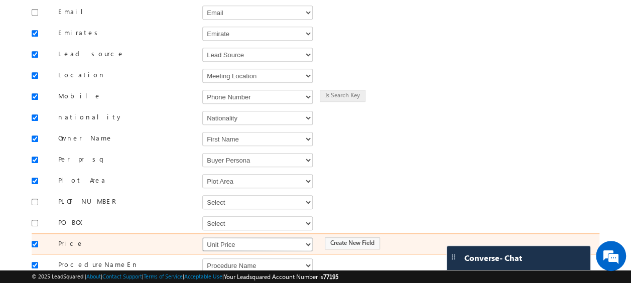
click at [226, 237] on select "Select Select Address 1 Address 2 Budget Building Name Buyer Persona Called Cam…" at bounding box center [257, 244] width 110 height 14
select select "mx_Unit_Number"
click at [202, 237] on select "Select Select Address 1 Address 2 Budget Building Name Buyer Persona Called Cam…" at bounding box center [257, 244] width 110 height 14
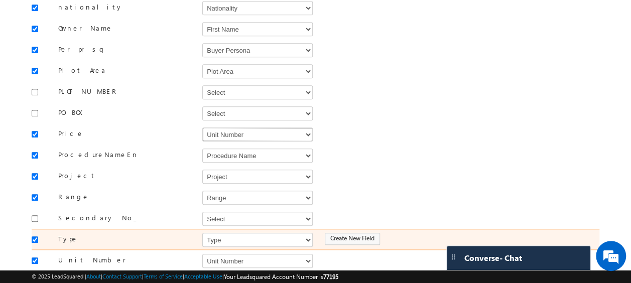
scroll to position [389, 0]
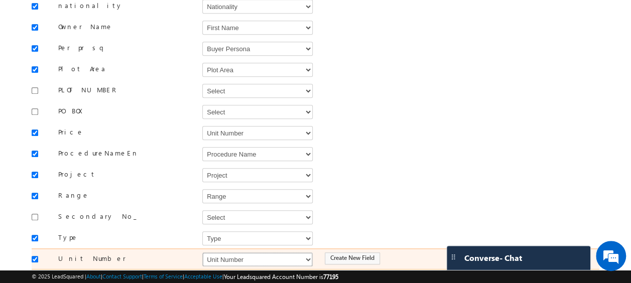
click at [223, 252] on select "Select Select Address 1 Address 2 Budget Building Name Buyer Persona Called Cam…" at bounding box center [257, 259] width 110 height 14
select select "mx_Unit_No"
click at [202, 252] on select "Select Select Address 1 Address 2 Budget Building Name Buyer Persona Called Cam…" at bounding box center [257, 259] width 110 height 14
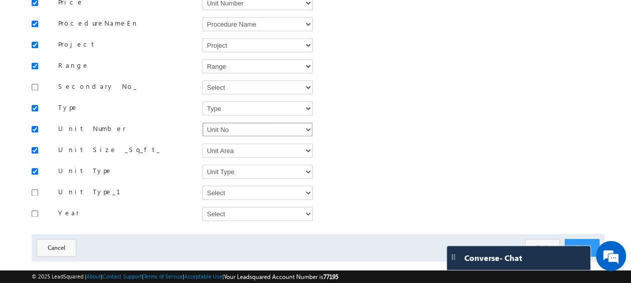
scroll to position [519, 0]
click at [574, 238] on button "Next" at bounding box center [582, 247] width 35 height 18
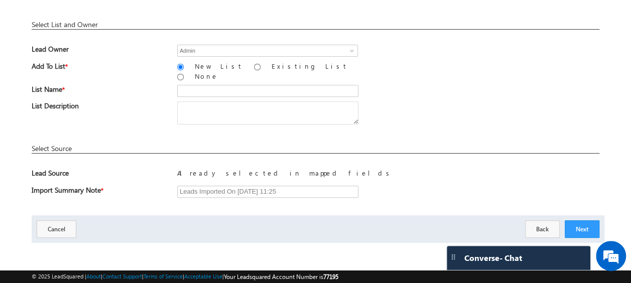
scroll to position [148, 0]
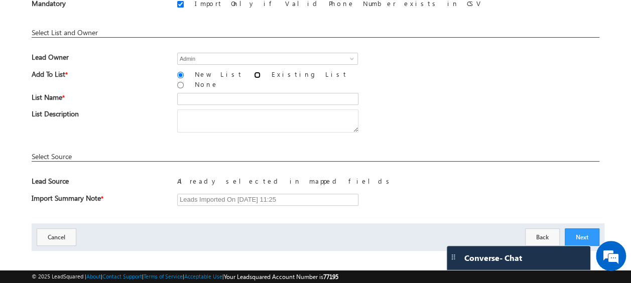
click at [254, 74] on input "Existing List" at bounding box center [257, 75] width 7 height 7
radio input "true"
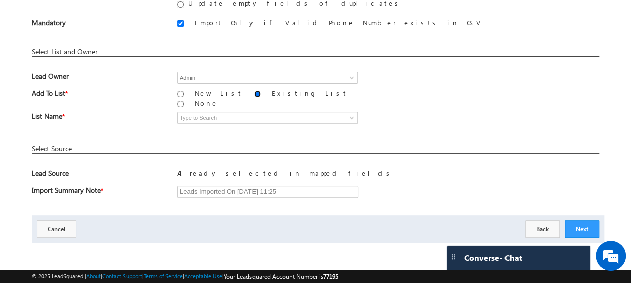
scroll to position [121, 0]
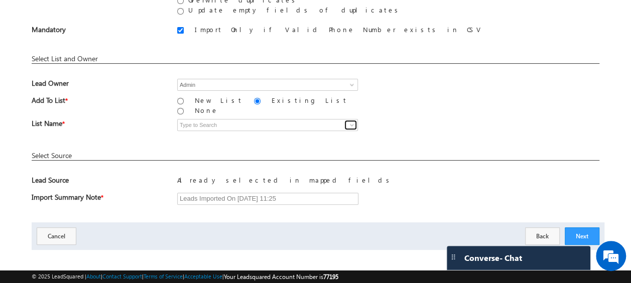
click at [348, 121] on span at bounding box center [352, 125] width 8 height 8
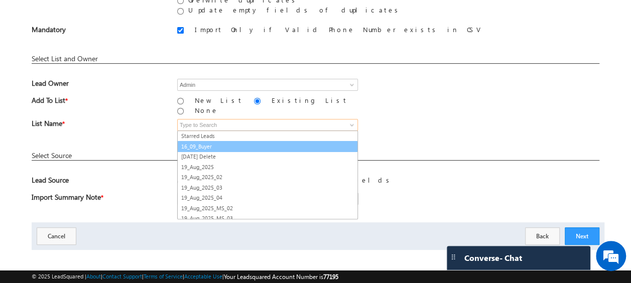
click at [207, 141] on link "16_09_Buyer" at bounding box center [267, 147] width 181 height 12
type input "16_09_Buyer"
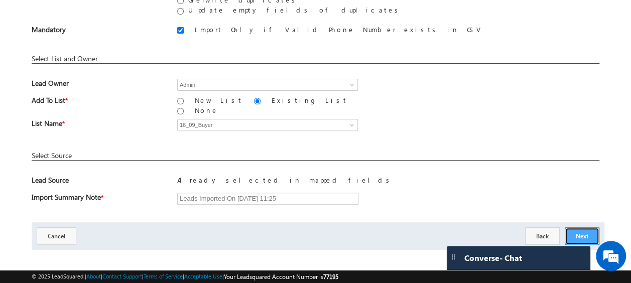
click at [576, 227] on button "Next" at bounding box center [582, 236] width 35 height 18
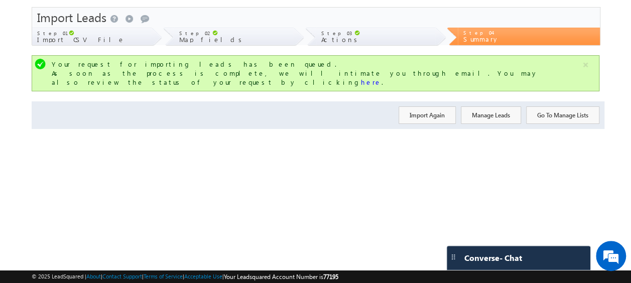
scroll to position [27, 0]
click at [430, 107] on button "Import Again" at bounding box center [426, 115] width 57 height 18
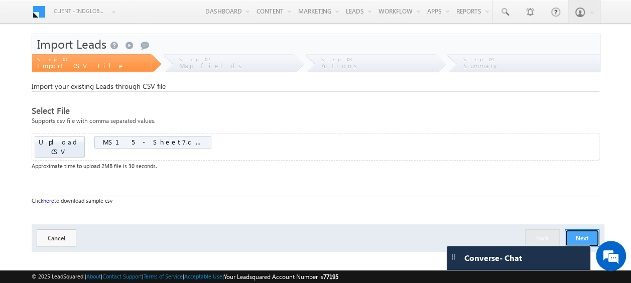
click at [581, 229] on button "Next" at bounding box center [582, 238] width 35 height 18
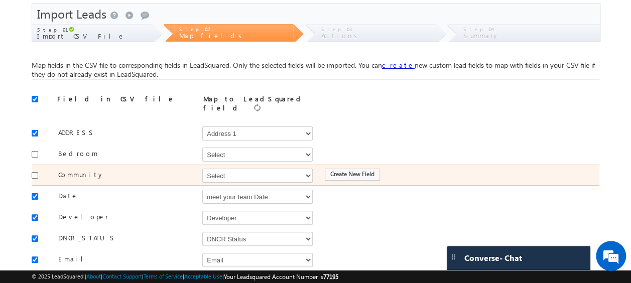
scroll to position [34, 0]
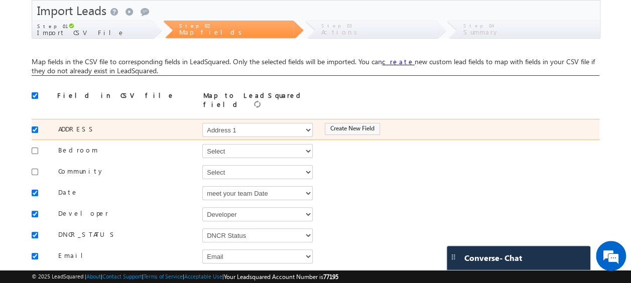
click at [33, 126] on input "checkbox" at bounding box center [35, 129] width 7 height 7
checkbox input "false"
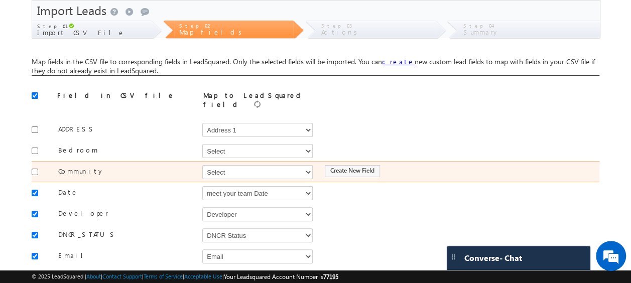
click at [35, 164] on div at bounding box center [38, 171] width 12 height 14
click at [33, 169] on input "checkbox" at bounding box center [35, 172] width 7 height 7
checkbox input "true"
click at [223, 168] on select "Select Select Address 1 Address 2 Budget Building Name Buyer Persona Called Cam…" at bounding box center [257, 172] width 110 height 14
select select "mx_Master_Project"
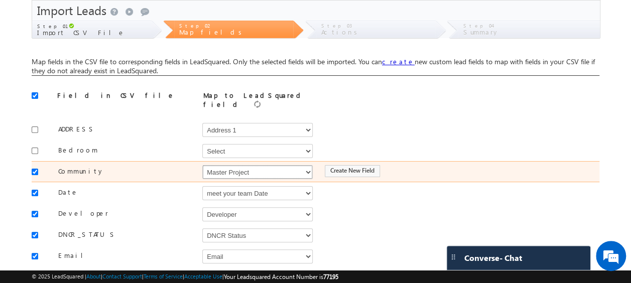
click at [202, 165] on select "Select Select Address 1 Address 2 Budget Building Name Buyer Persona Called Cam…" at bounding box center [257, 172] width 110 height 14
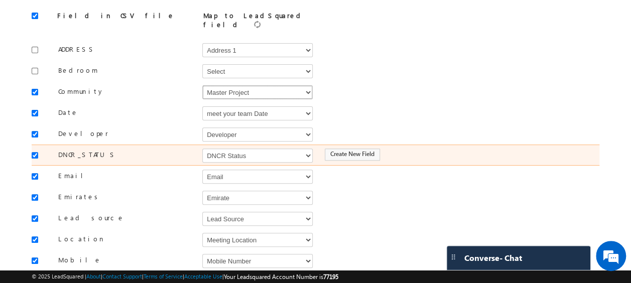
scroll to position [127, 0]
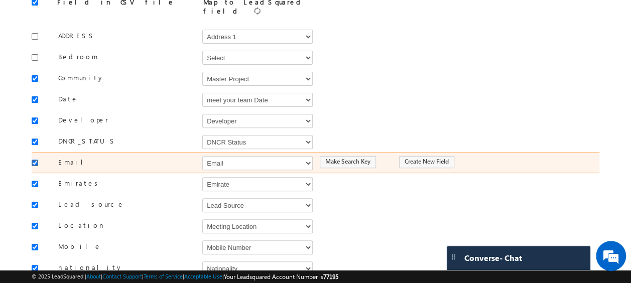
click at [35, 160] on input "checkbox" at bounding box center [35, 163] width 7 height 7
checkbox input "false"
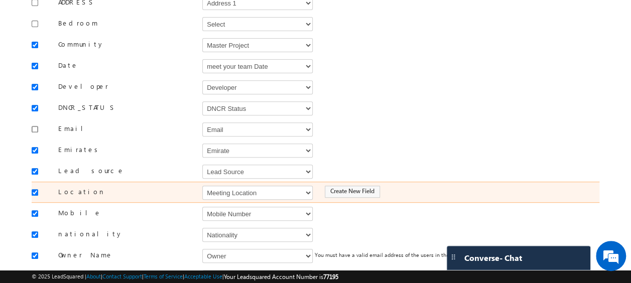
scroll to position [165, 0]
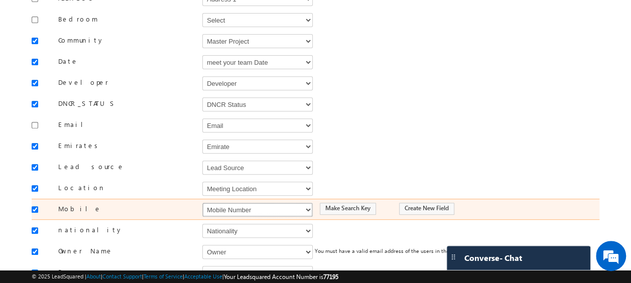
click at [224, 203] on select "Select Select Address 1 Address 2 Budget Building Name Buyer Persona Called Cam…" at bounding box center [257, 210] width 110 height 14
select select "Phone"
click at [202, 203] on select "Select Select Address 1 Address 2 Budget Building Name Buyer Persona Called Cam…" at bounding box center [257, 210] width 110 height 14
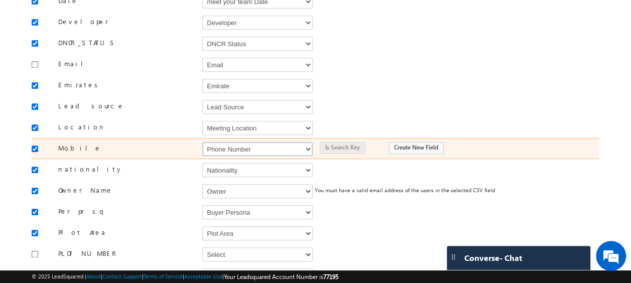
scroll to position [226, 0]
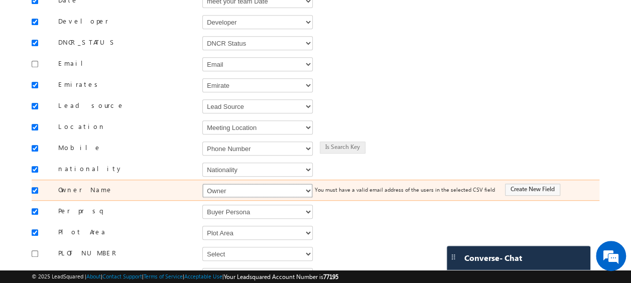
click at [231, 185] on select "Select Select Address 1 Address 2 Budget Building Name Buyer Persona Called Cam…" at bounding box center [257, 191] width 110 height 14
select select "FirstName"
click at [202, 184] on select "Select Select Address 1 Address 2 Budget Building Name Buyer Persona Called Cam…" at bounding box center [257, 191] width 110 height 14
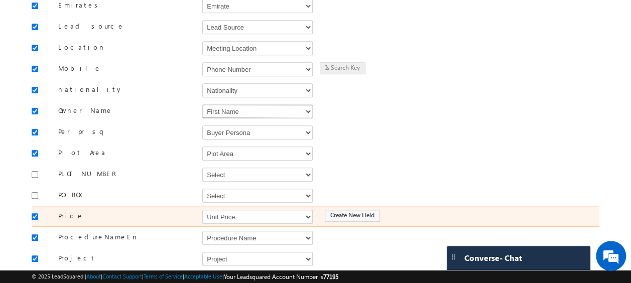
scroll to position [306, 0]
click at [223, 209] on select "Select Select Address 1 Address 2 Budget Building Name Buyer Persona Called Cam…" at bounding box center [257, 216] width 110 height 14
select select "mx_Unit_Number"
click at [202, 209] on select "Select Select Address 1 Address 2 Budget Building Name Buyer Persona Called Cam…" at bounding box center [257, 216] width 110 height 14
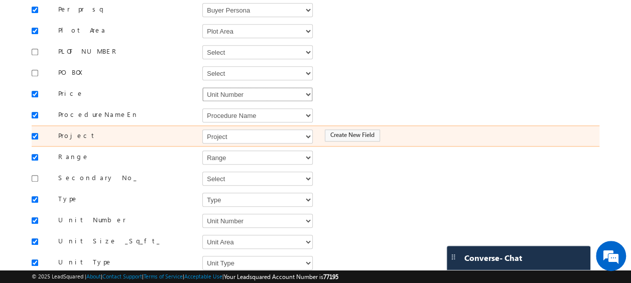
scroll to position [428, 0]
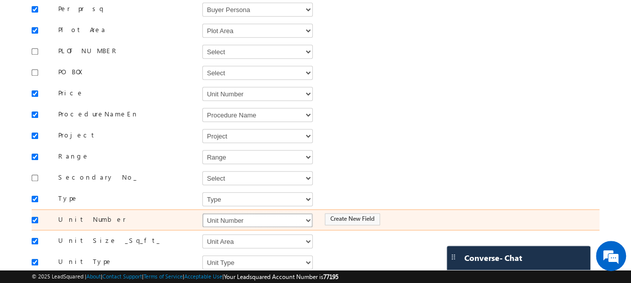
click at [229, 213] on select "Select Select Address 1 Address 2 Budget Building Name Buyer Persona Called Cam…" at bounding box center [257, 220] width 110 height 14
select select "mx_Unit_No"
click at [202, 213] on select "Select Select Address 1 Address 2 Budget Building Name Buyer Persona Called Cam…" at bounding box center [257, 220] width 110 height 14
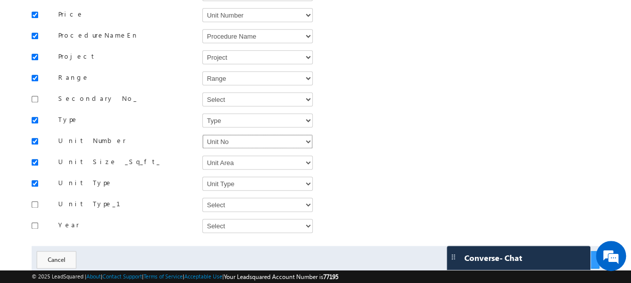
scroll to position [523, 0]
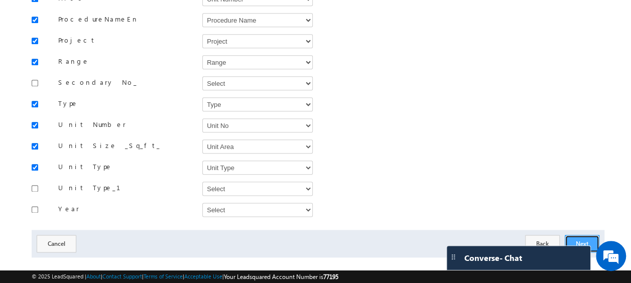
click at [589, 235] on button "Next" at bounding box center [582, 244] width 35 height 18
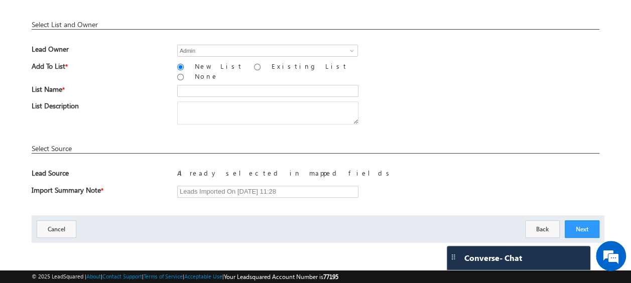
scroll to position [148, 0]
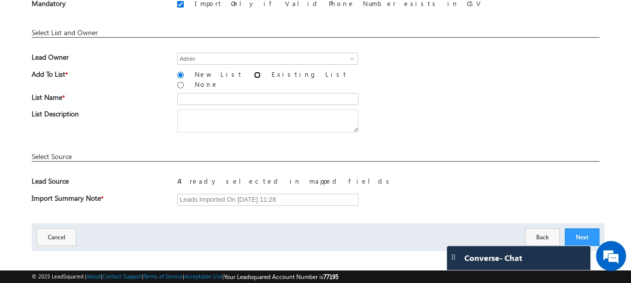
click at [254, 74] on input "Existing List" at bounding box center [257, 75] width 7 height 7
radio input "true"
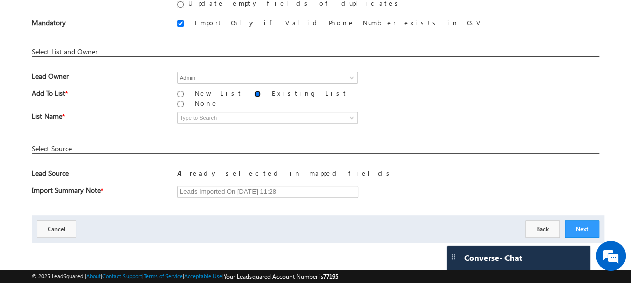
scroll to position [121, 0]
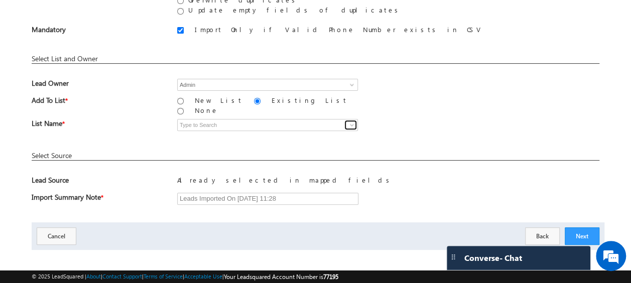
click at [355, 120] on link at bounding box center [350, 125] width 13 height 10
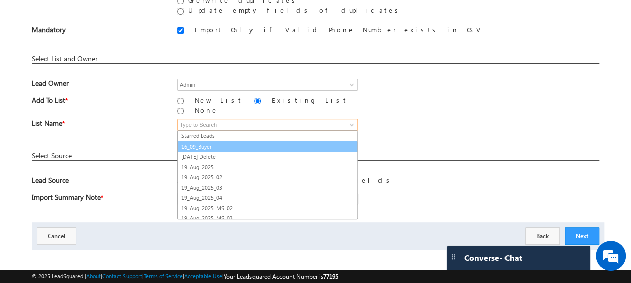
click at [213, 141] on link "16_09_Buyer" at bounding box center [267, 147] width 181 height 12
type input "16_09_Buyer"
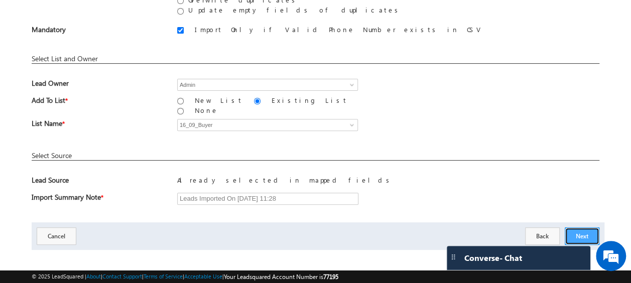
click at [578, 227] on button "Next" at bounding box center [582, 236] width 35 height 18
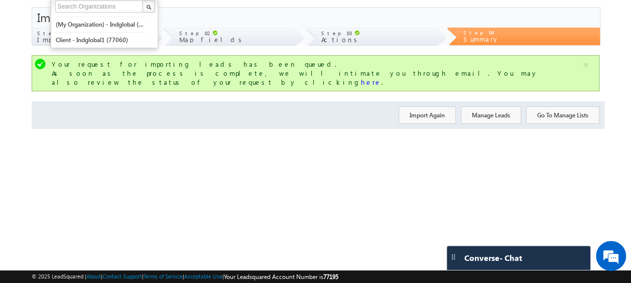
scroll to position [0, 0]
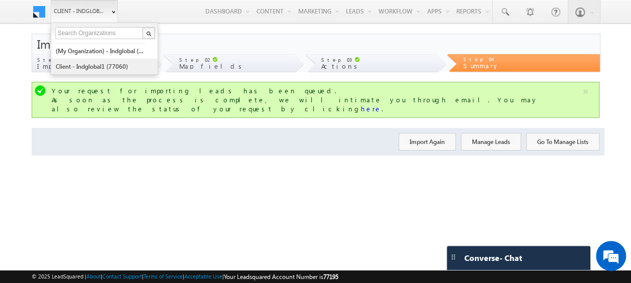
click at [96, 65] on link "Client - indglobal1 (77060)" at bounding box center [101, 67] width 92 height 16
